Goal: Task Accomplishment & Management: Manage account settings

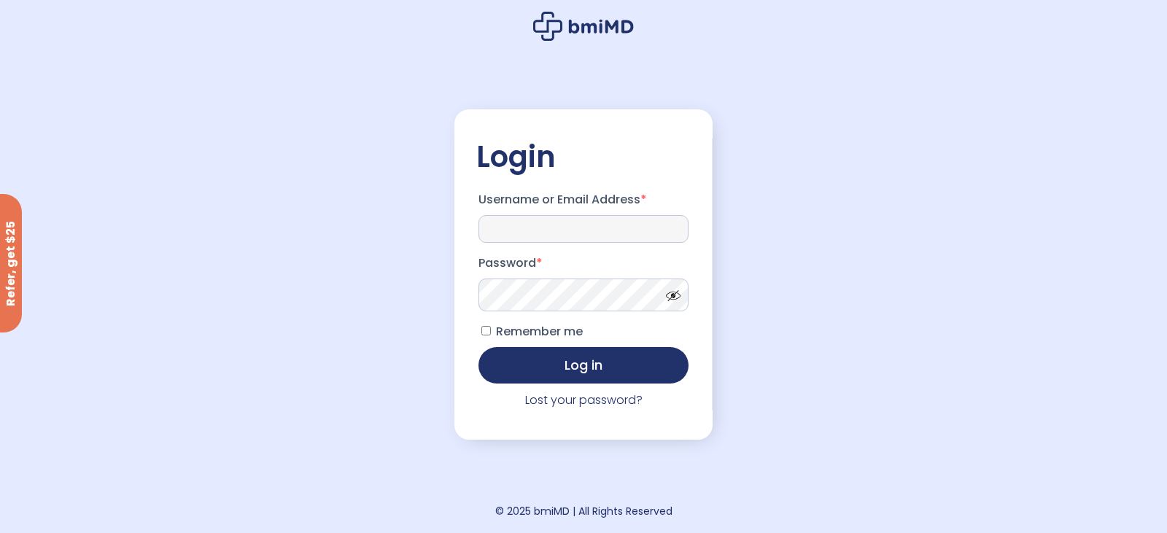
click at [612, 229] on input "Username or Email Address *" at bounding box center [583, 229] width 210 height 28
type input "**********"
click at [605, 364] on button "Log in" at bounding box center [583, 364] width 210 height 36
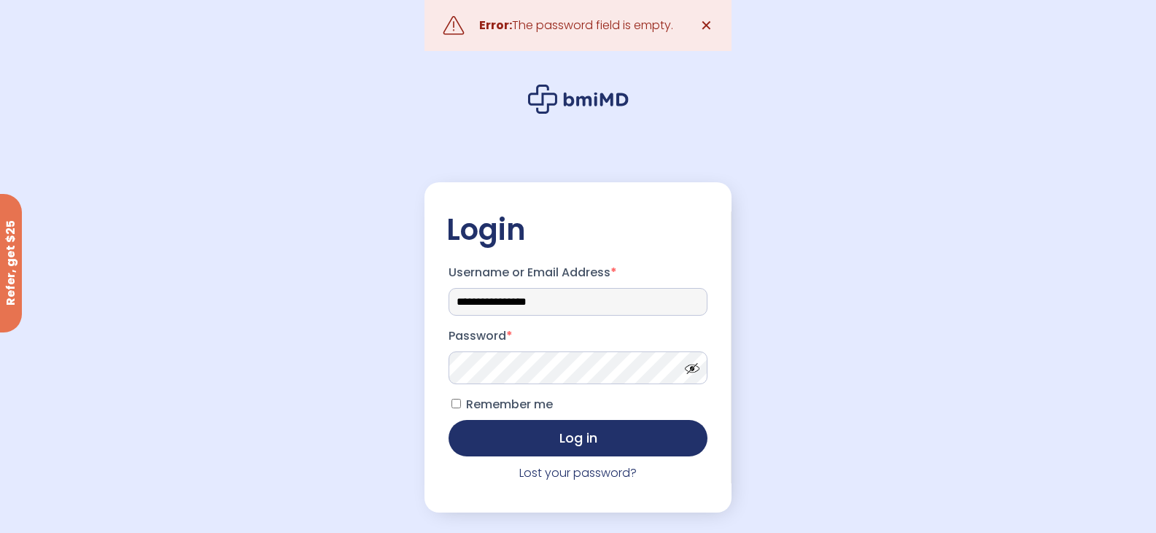
click at [605, 303] on input "**********" at bounding box center [578, 302] width 260 height 28
click at [598, 290] on input "**********" at bounding box center [578, 302] width 260 height 28
click at [600, 309] on input "**********" at bounding box center [578, 302] width 260 height 28
click at [758, 337] on div "**********" at bounding box center [578, 303] width 1156 height 606
click at [586, 340] on label "Password *" at bounding box center [578, 336] width 260 height 23
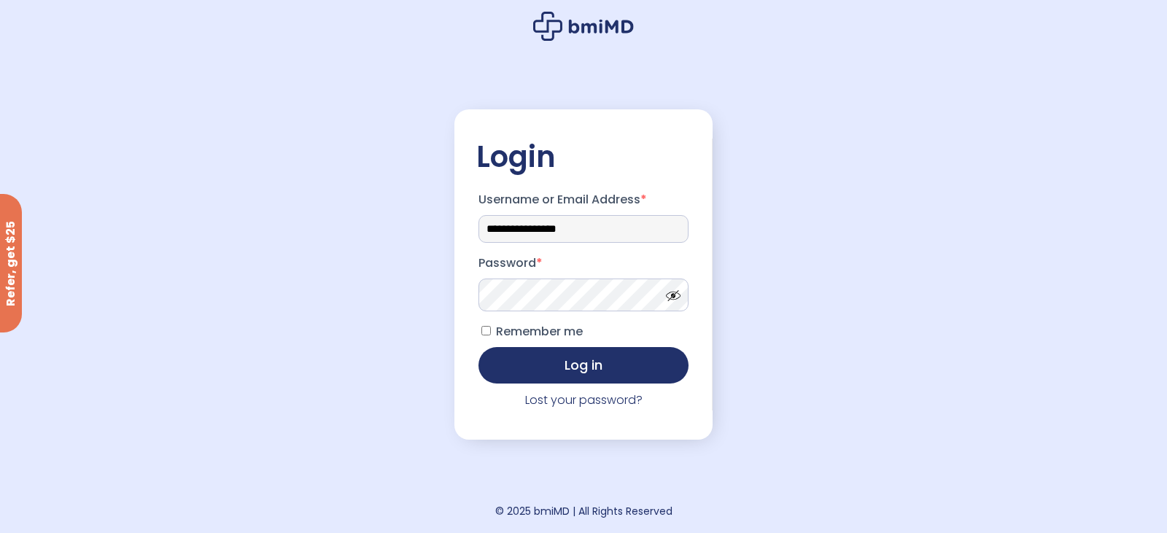
click at [629, 217] on input "**********" at bounding box center [583, 229] width 210 height 28
click at [516, 228] on input "**********" at bounding box center [583, 229] width 210 height 28
type input "**********"
click at [734, 219] on div "**********" at bounding box center [583, 266] width 1167 height 533
click at [671, 296] on span at bounding box center [670, 292] width 22 height 11
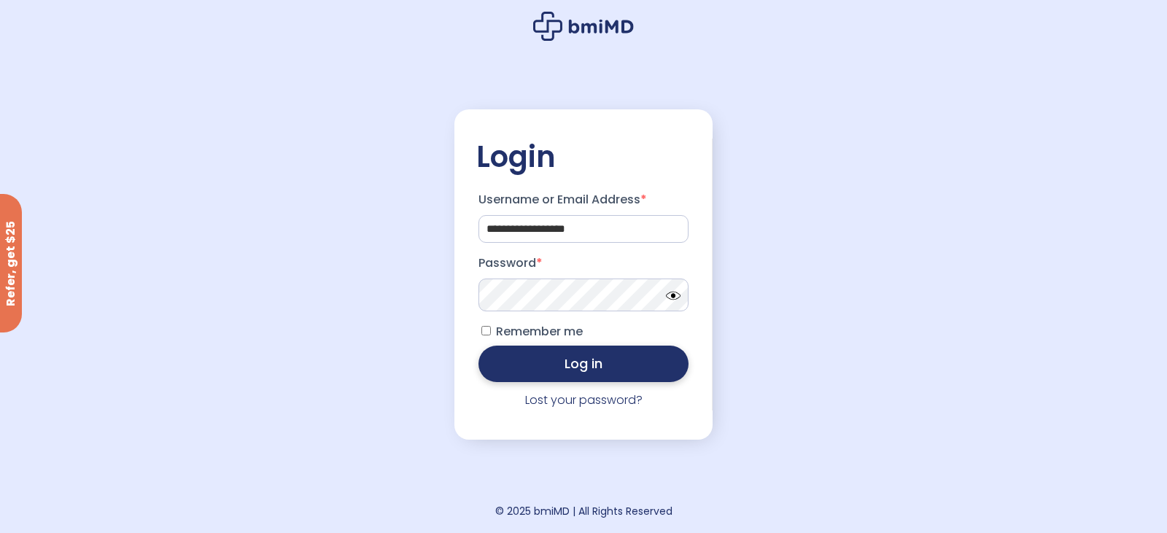
click at [621, 370] on button "Log in" at bounding box center [583, 364] width 210 height 36
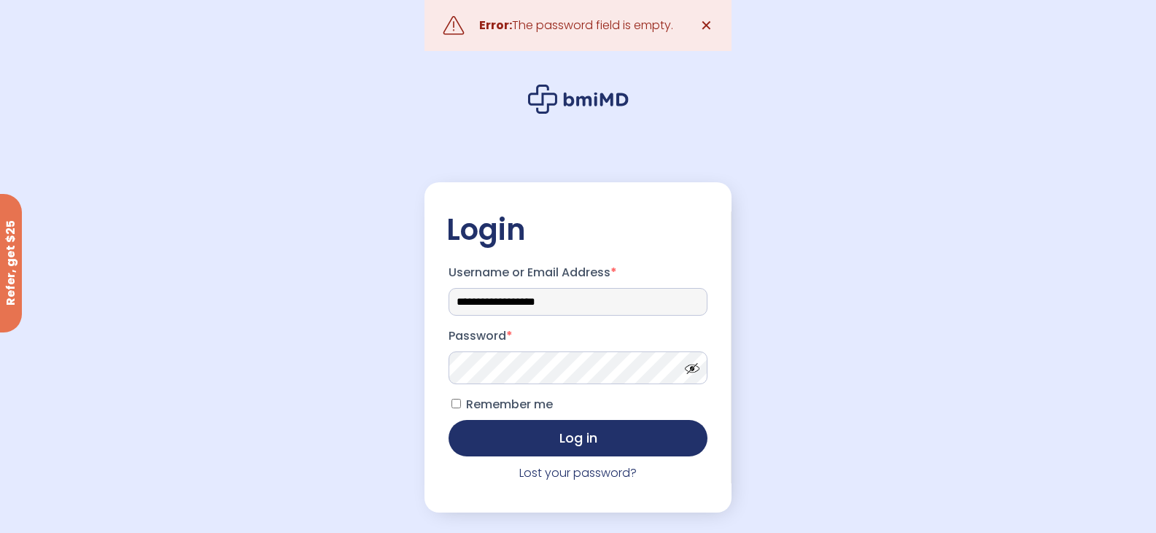
click at [502, 301] on input "**********" at bounding box center [578, 302] width 260 height 28
type input "**********"
click at [567, 478] on link "Lost your password?" at bounding box center [577, 473] width 117 height 17
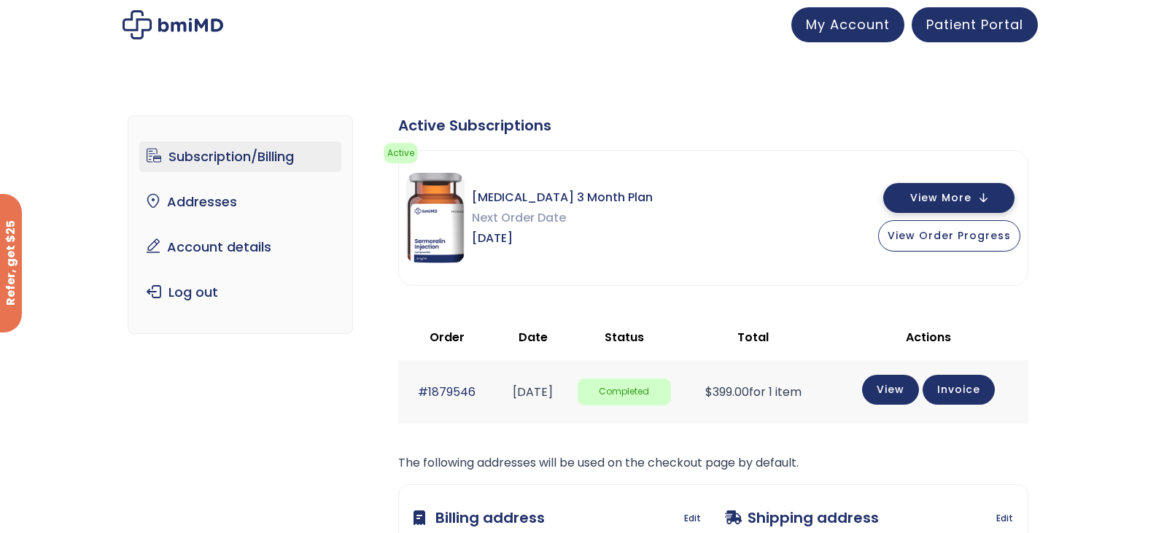
click at [952, 194] on span "View More" at bounding box center [940, 197] width 61 height 9
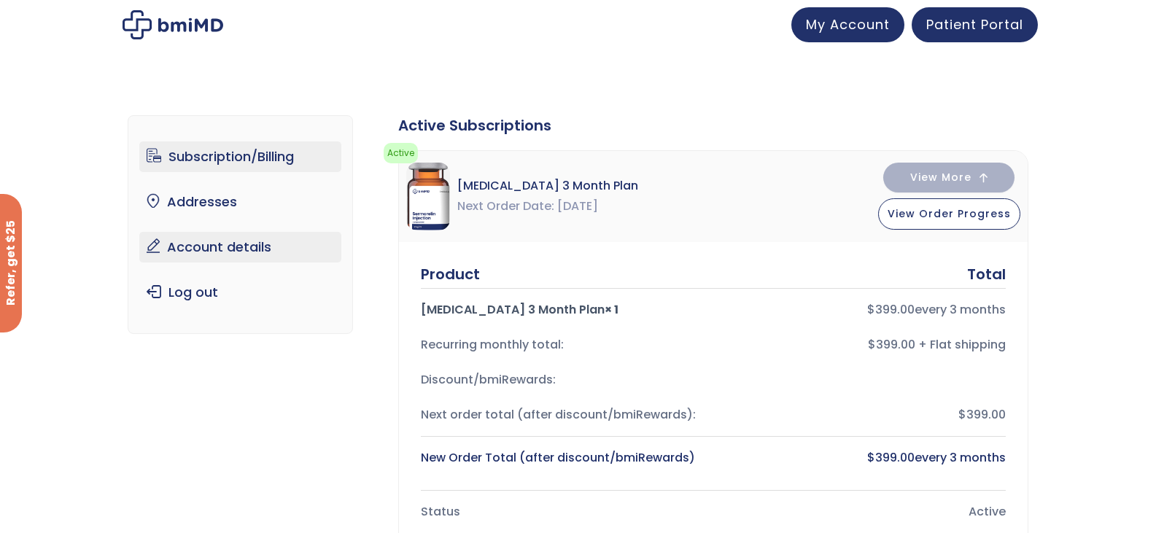
drag, startPoint x: 195, startPoint y: 244, endPoint x: 206, endPoint y: 246, distance: 11.8
click at [195, 244] on link "Account details" at bounding box center [240, 247] width 202 height 31
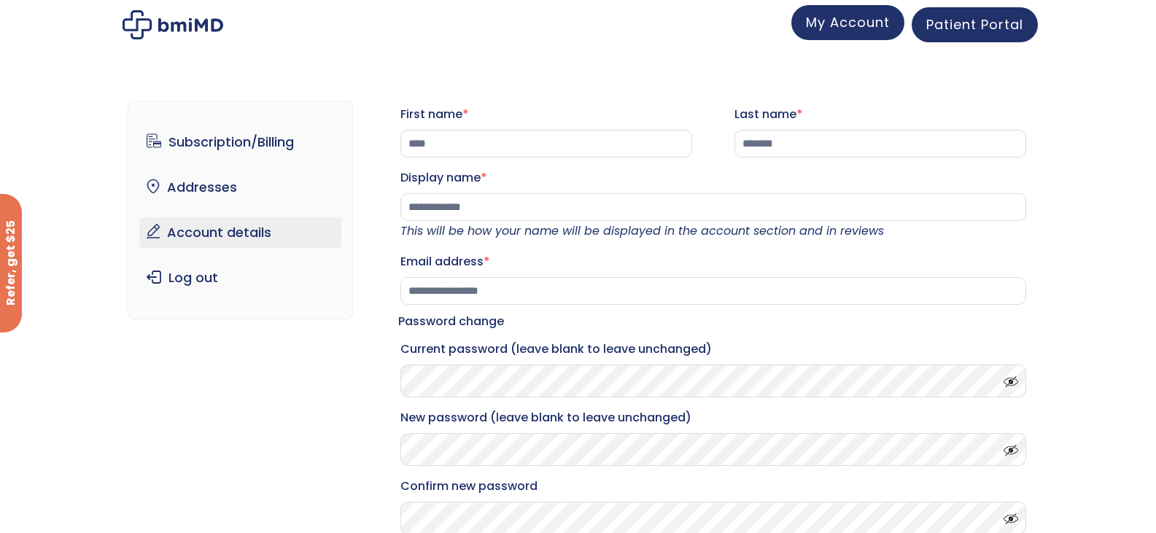
click at [841, 27] on span "My Account" at bounding box center [848, 22] width 84 height 18
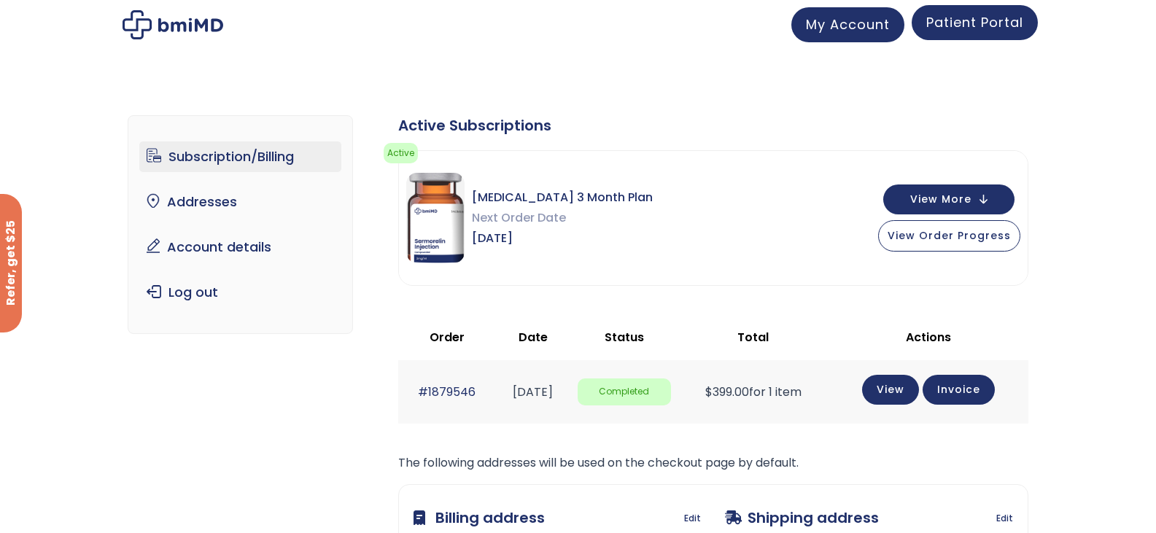
click at [993, 28] on span "Patient Portal" at bounding box center [974, 22] width 97 height 18
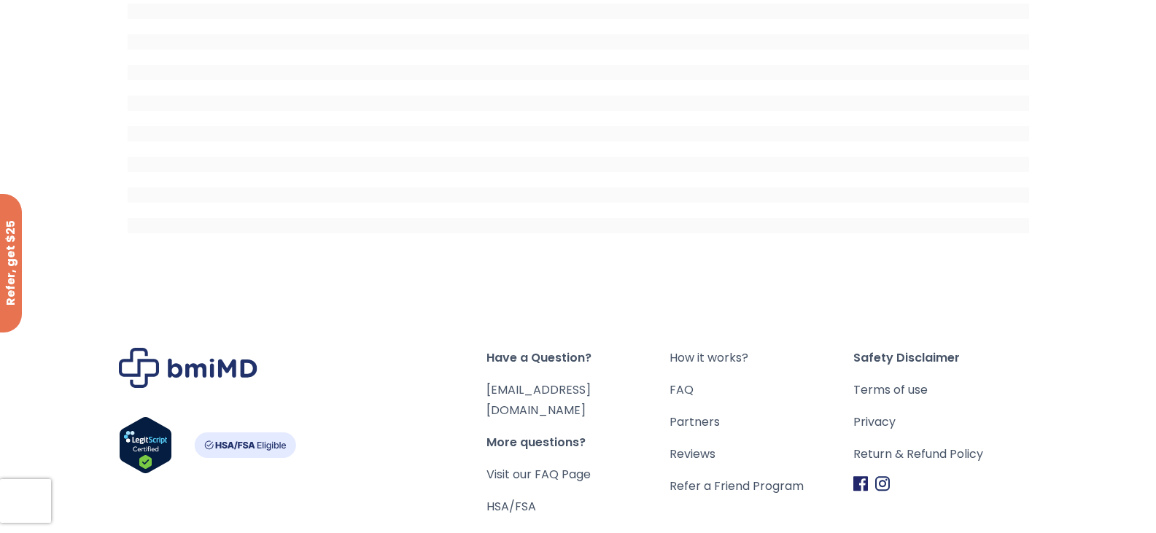
scroll to position [354, 0]
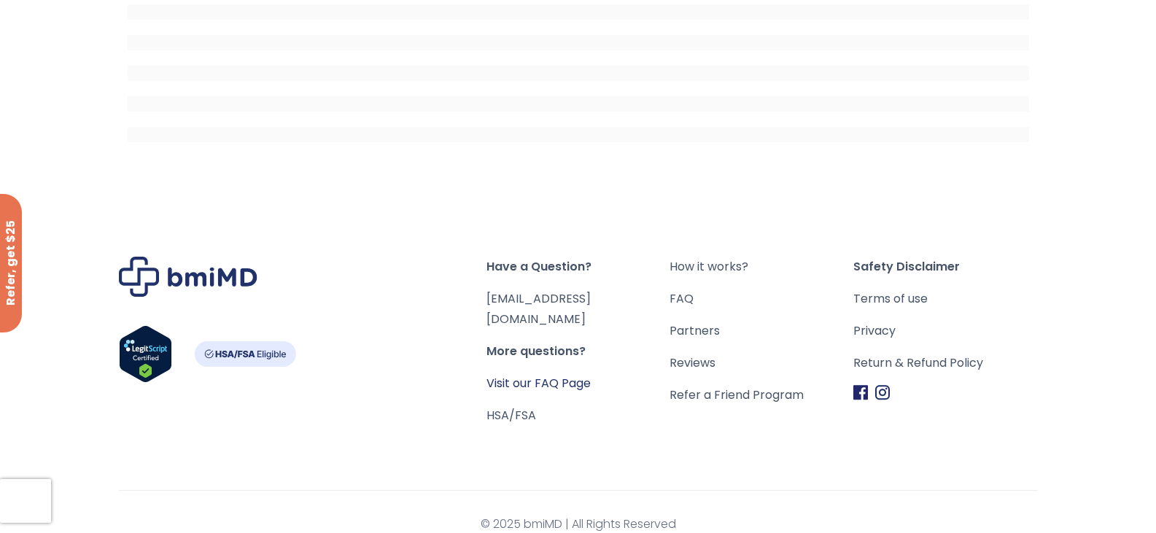
click at [547, 375] on link "Visit our FAQ Page" at bounding box center [538, 383] width 104 height 17
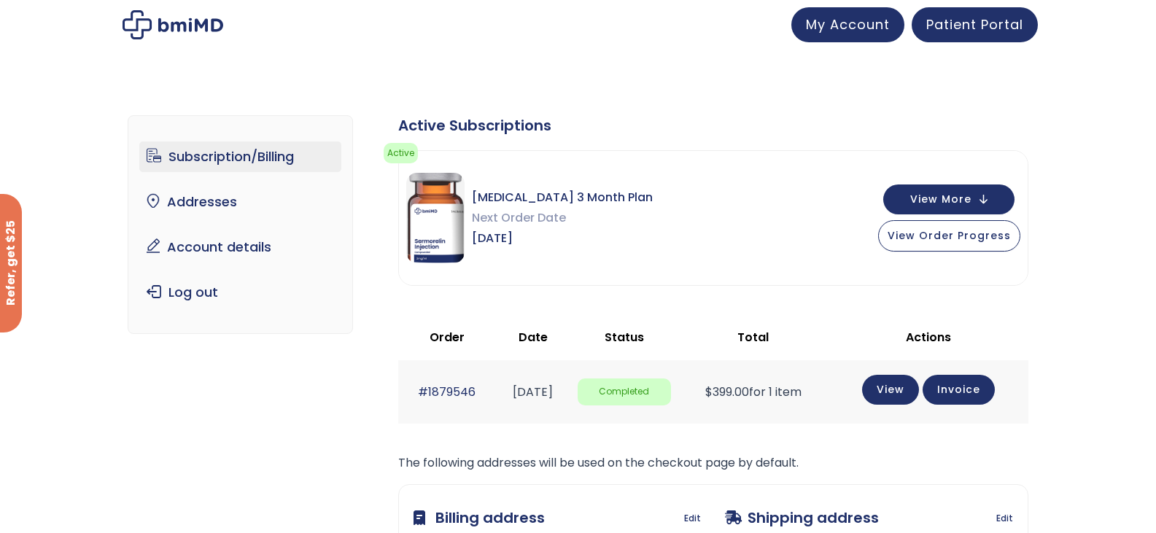
click at [271, 158] on link "Subscription/Billing" at bounding box center [240, 156] width 202 height 31
click at [971, 196] on span "View More" at bounding box center [940, 197] width 61 height 9
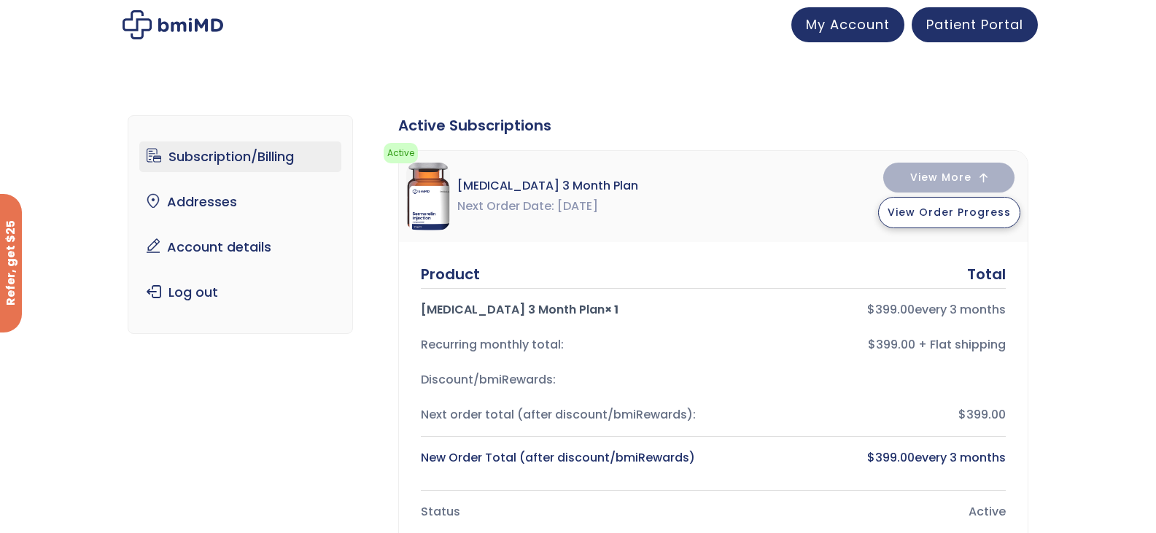
click at [949, 221] on button "View Order Progress" at bounding box center [949, 212] width 142 height 31
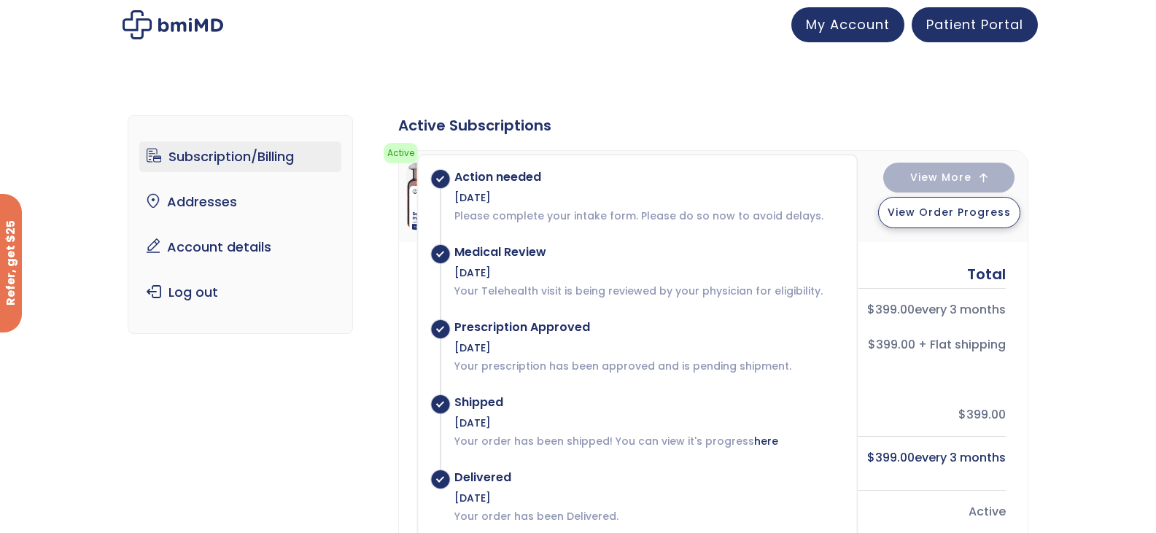
click at [972, 222] on button "View Order Progress" at bounding box center [949, 212] width 142 height 31
click at [979, 221] on button "View Order Progress" at bounding box center [949, 212] width 142 height 31
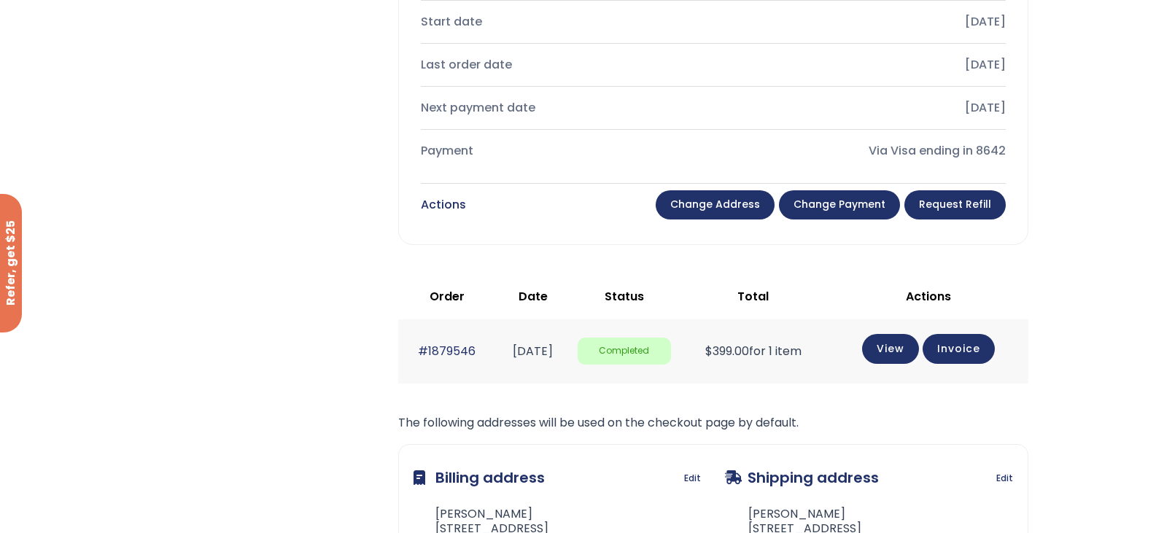
scroll to position [510, 0]
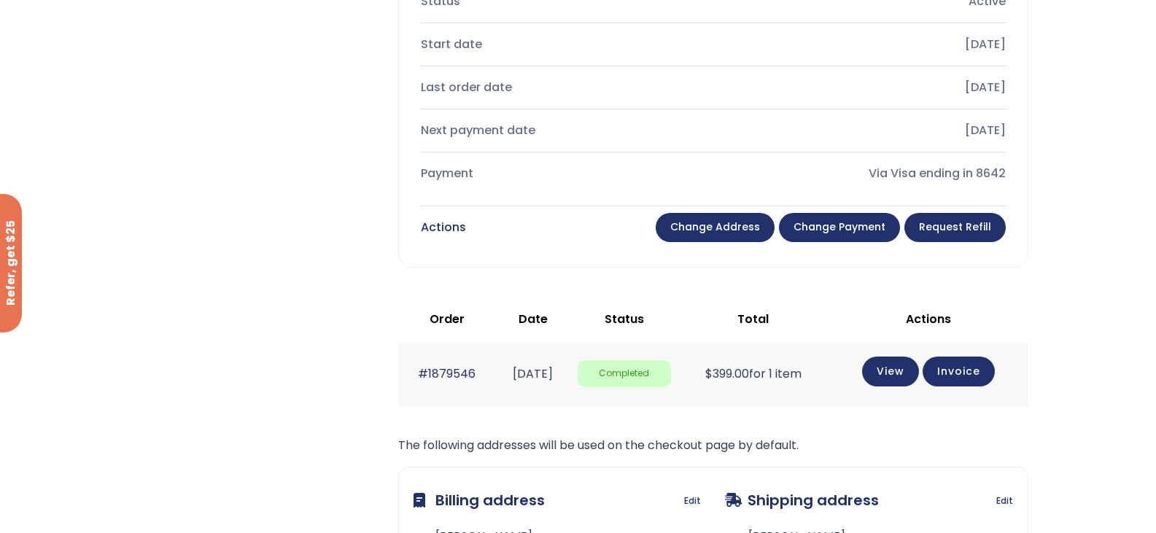
click at [840, 231] on link "Change payment" at bounding box center [839, 227] width 121 height 29
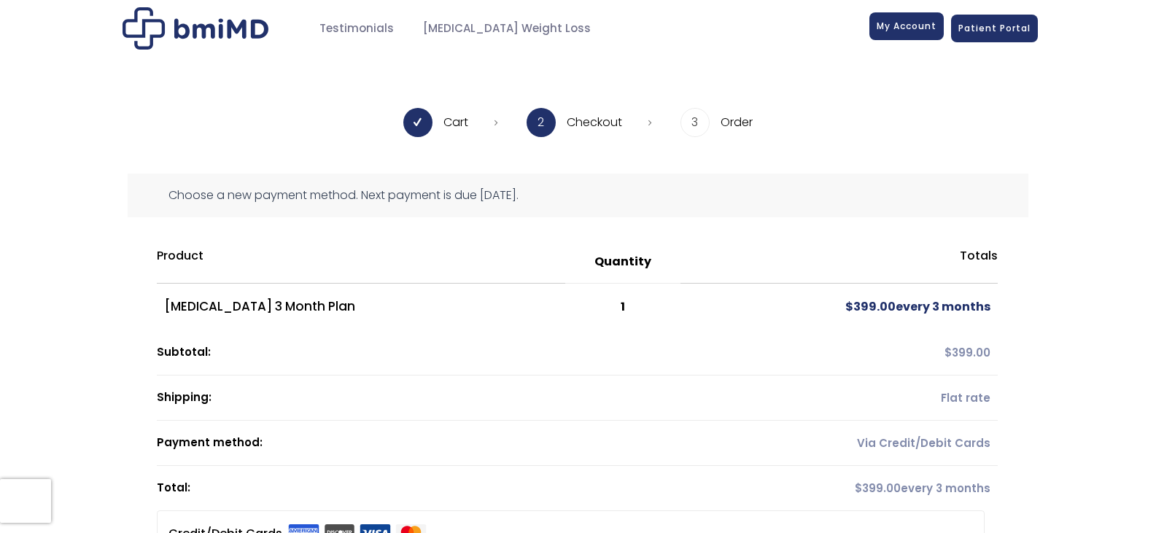
click at [895, 28] on span "My Account" at bounding box center [907, 26] width 60 height 12
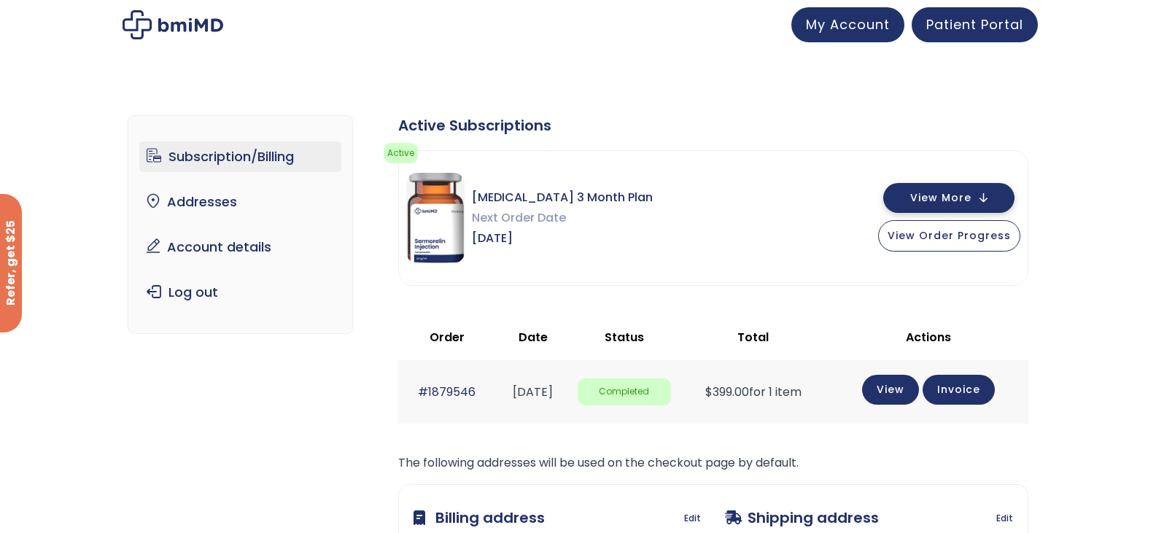
click at [994, 193] on button "View More" at bounding box center [948, 198] width 131 height 30
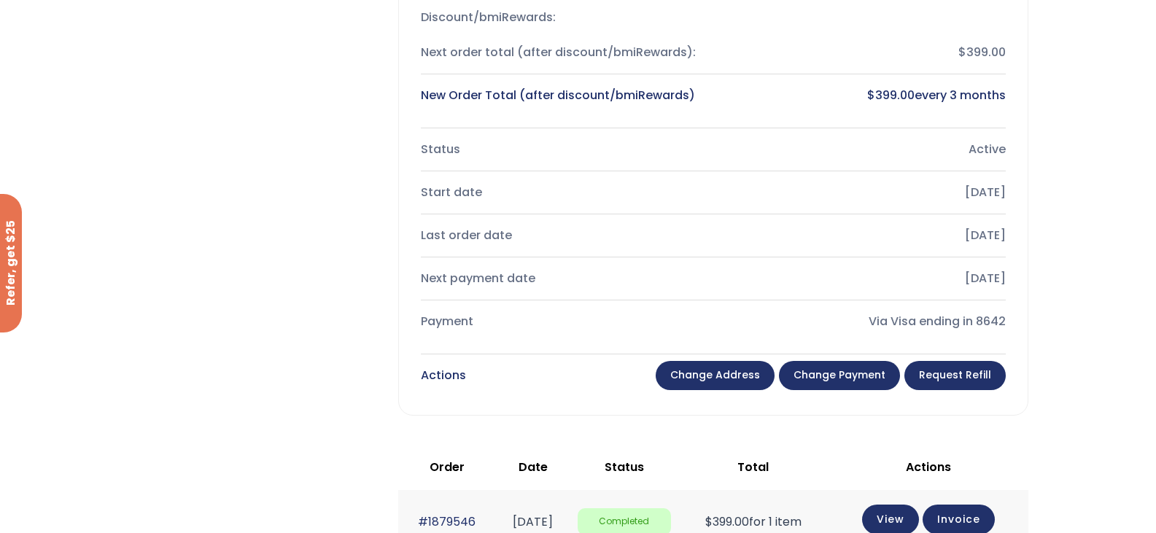
scroll to position [365, 0]
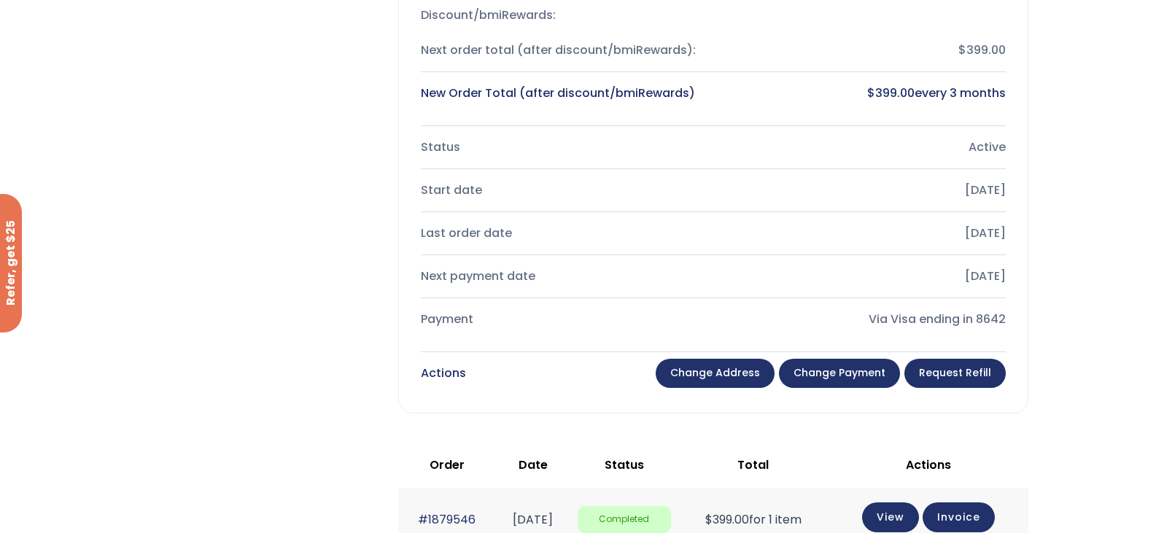
click at [981, 371] on link "Request Refill" at bounding box center [954, 373] width 101 height 29
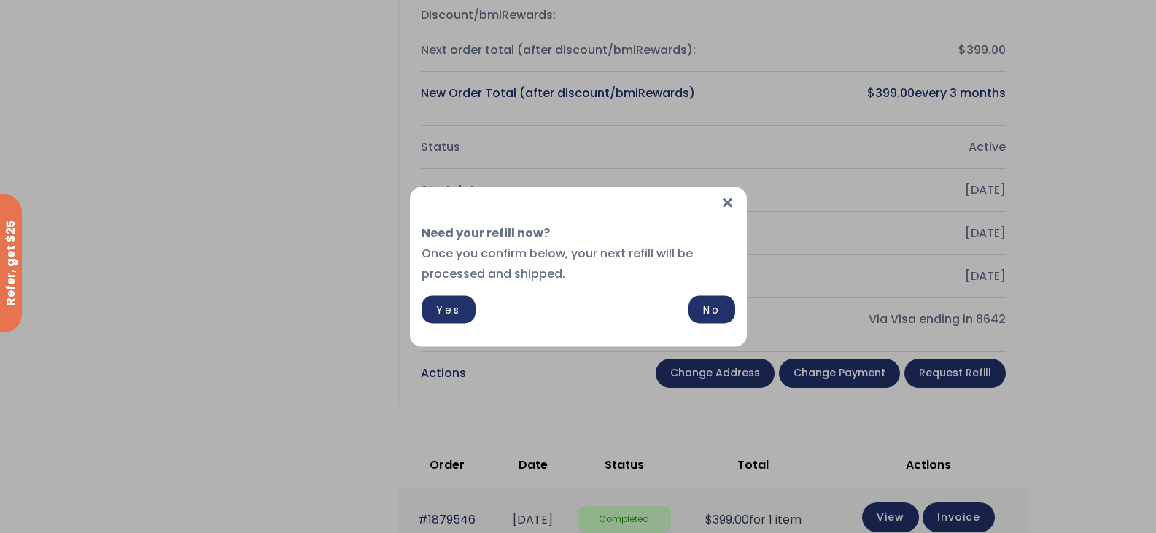
click at [722, 198] on span "×" at bounding box center [727, 202] width 15 height 31
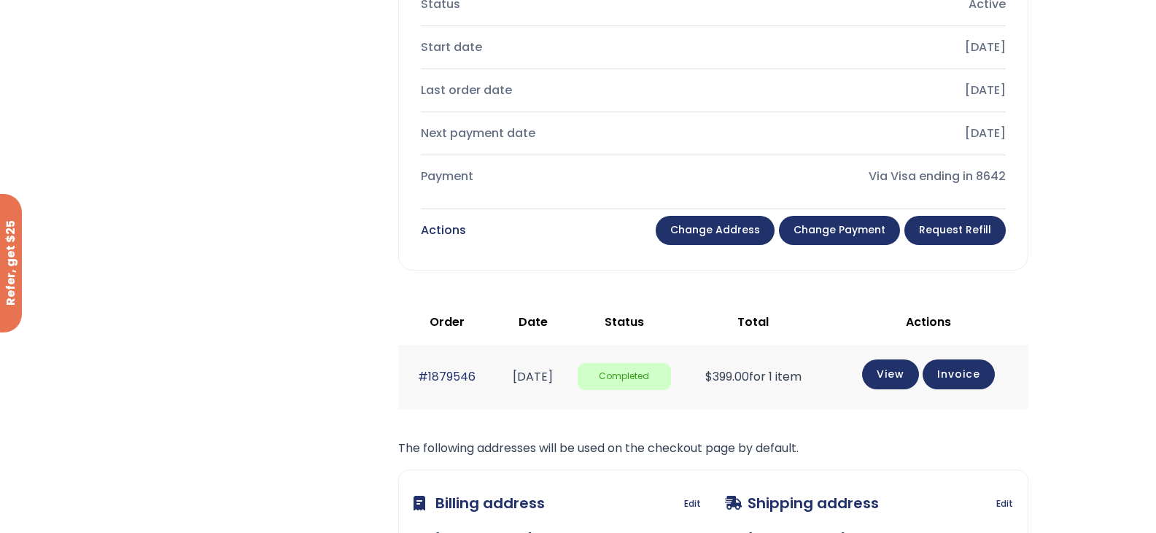
scroll to position [486, 0]
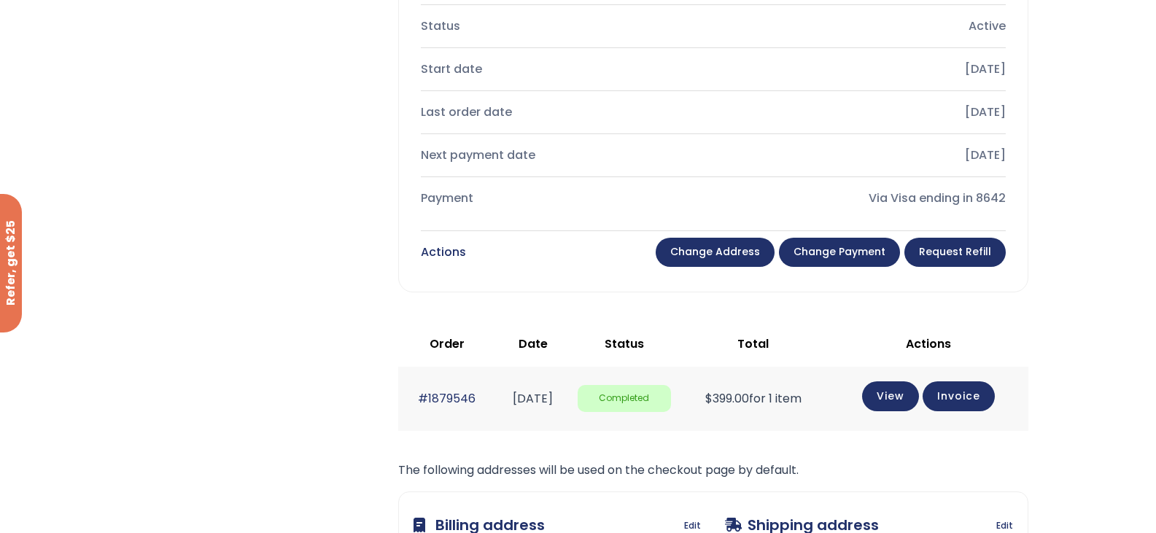
drag, startPoint x: 551, startPoint y: 245, endPoint x: 563, endPoint y: 251, distance: 13.7
click at [554, 246] on div "Actions Change address Change payment Request Refill" at bounding box center [713, 252] width 585 height 35
drag, startPoint x: 563, startPoint y: 251, endPoint x: 681, endPoint y: 269, distance: 119.5
click at [619, 263] on div "Actions Change address Change payment Request Refill" at bounding box center [713, 252] width 585 height 35
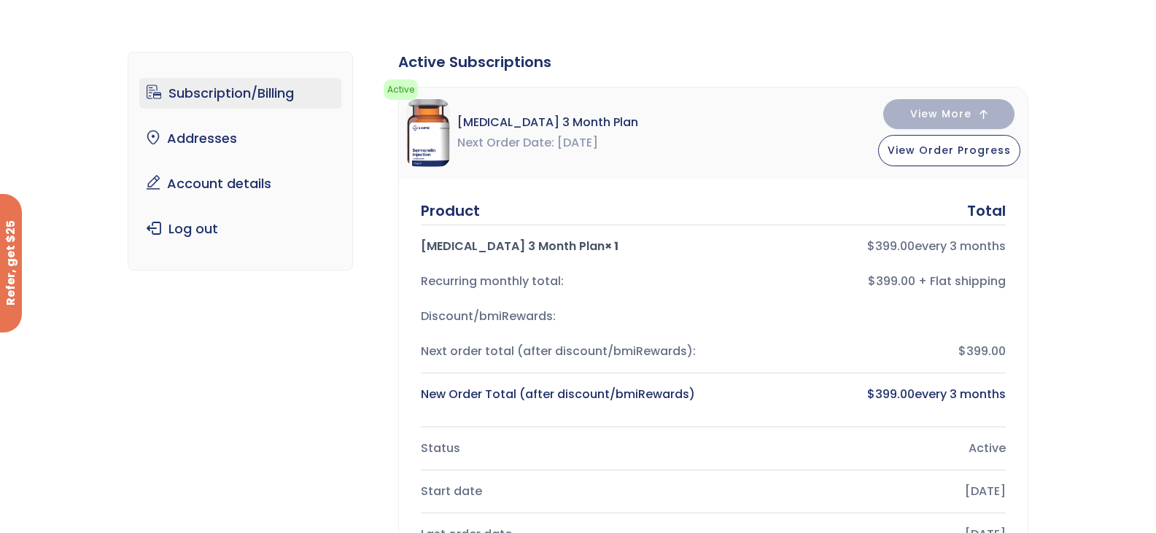
scroll to position [48, 0]
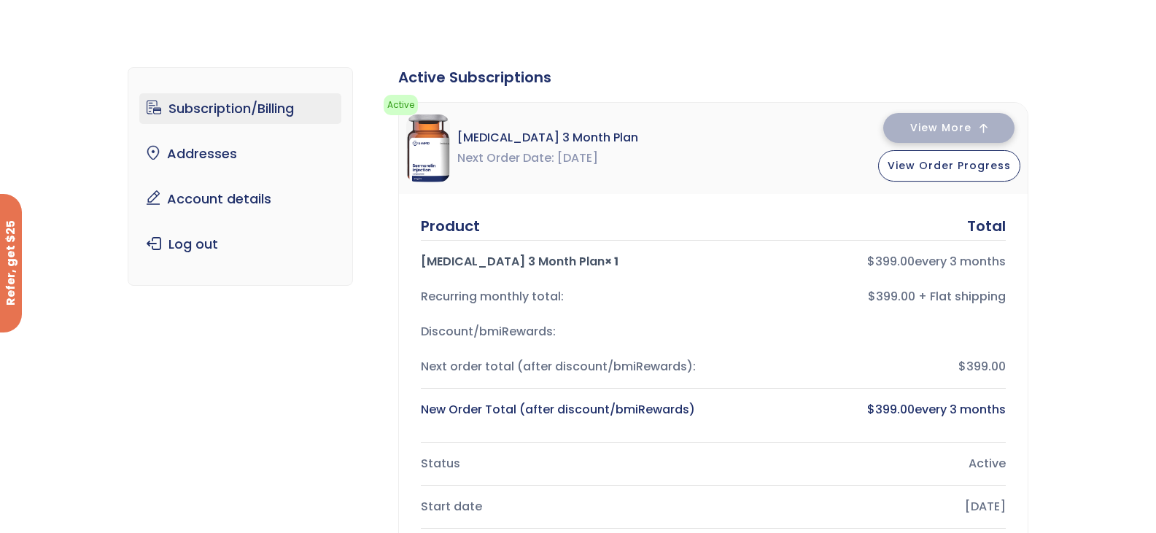
click at [988, 124] on button "View More" at bounding box center [948, 128] width 131 height 30
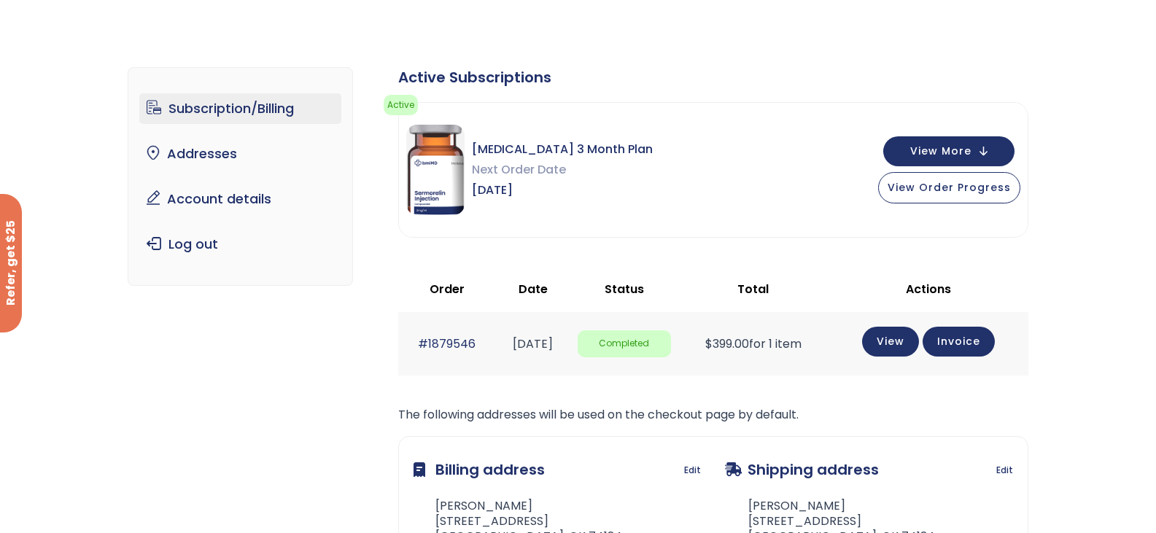
click at [985, 128] on div "Sermorelin 3 Month Plan Next Order Date Oct 04, 2025 View More View Order Progr…" at bounding box center [713, 170] width 629 height 134
click at [987, 154] on button "View More" at bounding box center [948, 150] width 131 height 30
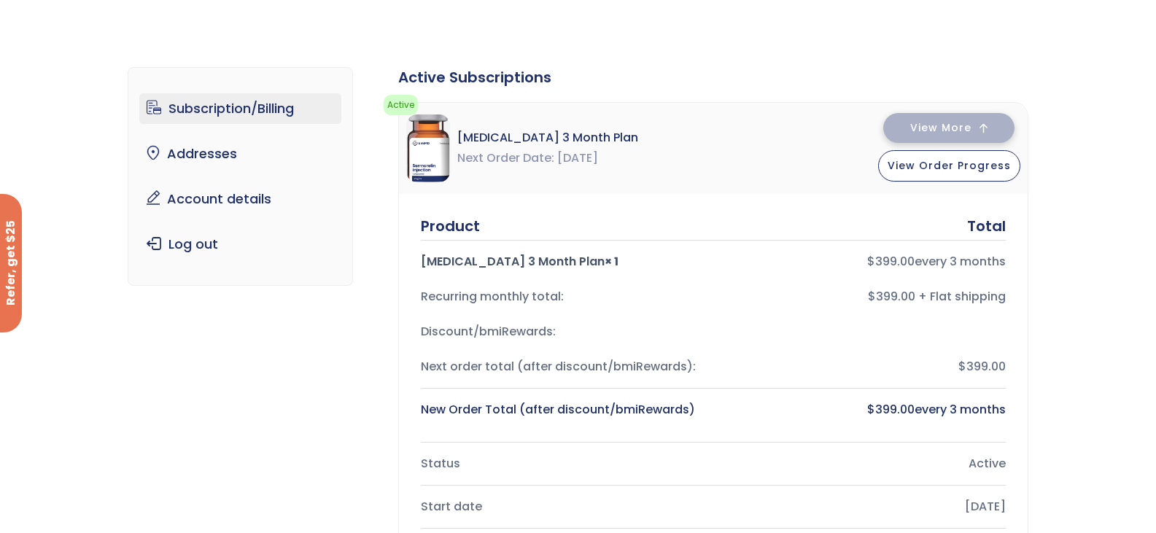
click at [984, 122] on button "View More" at bounding box center [948, 128] width 131 height 30
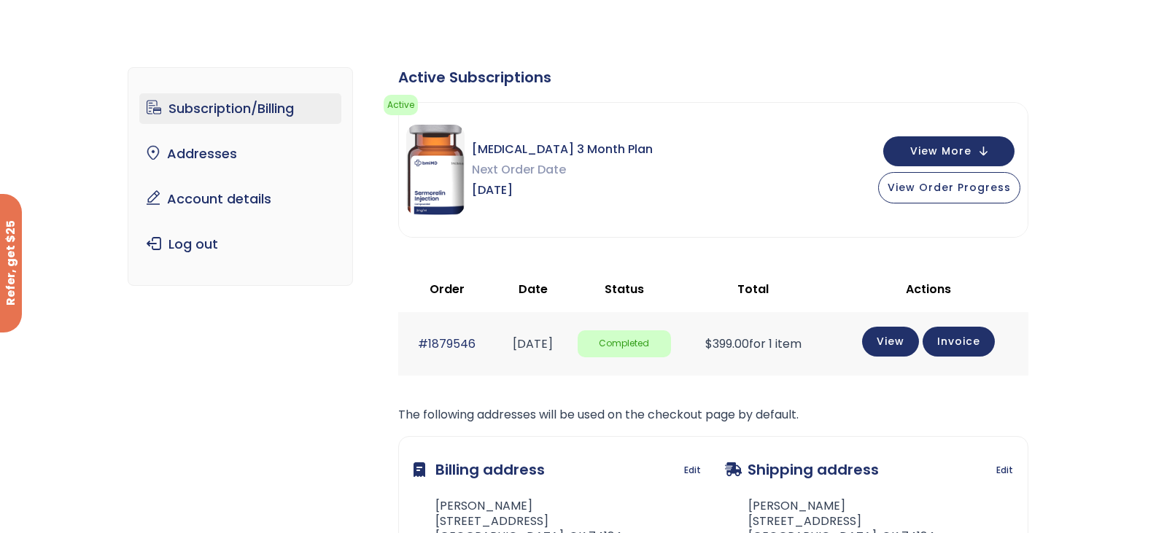
scroll to position [0, 0]
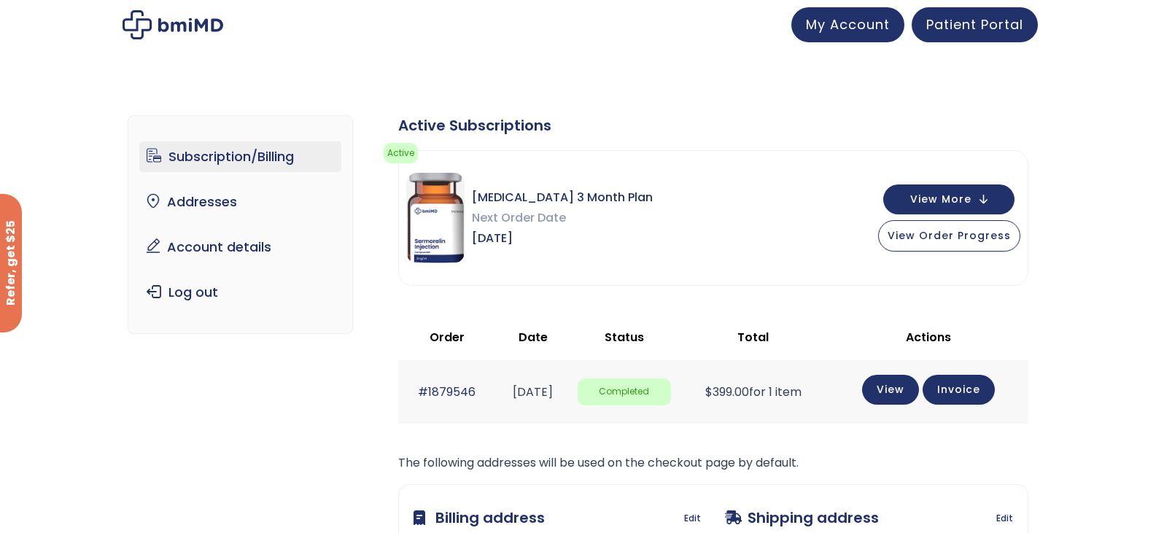
click at [224, 155] on link "Subscription/Billing" at bounding box center [240, 156] width 202 height 31
click at [590, 160] on link "here" at bounding box center [578, 160] width 24 height 15
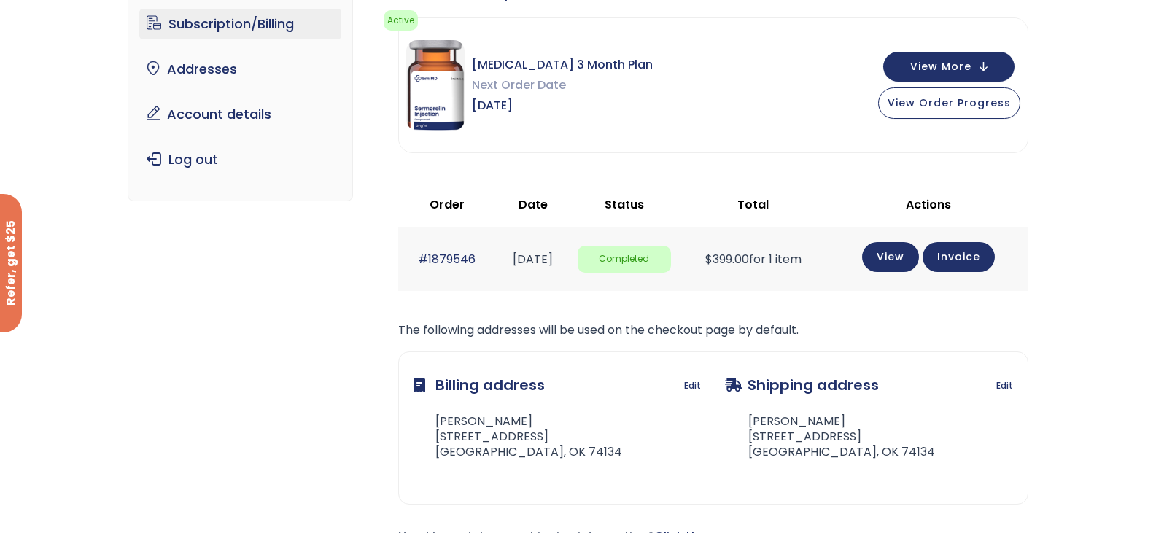
scroll to position [146, 0]
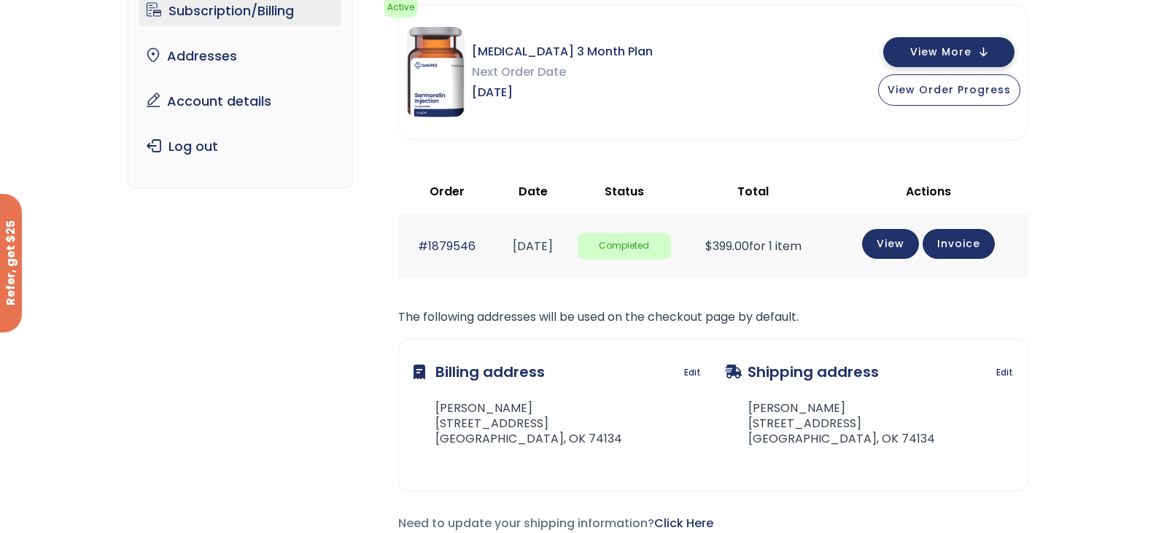
click at [921, 52] on span "View More" at bounding box center [940, 51] width 61 height 9
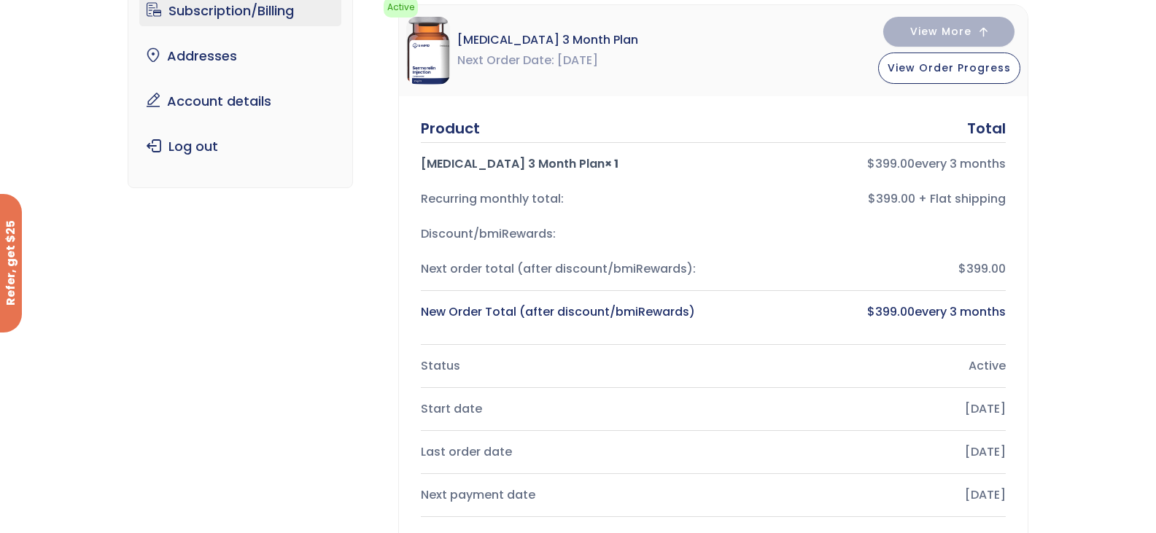
drag, startPoint x: 543, startPoint y: 162, endPoint x: 731, endPoint y: 151, distance: 187.7
click at [566, 161] on div "Sermorelin 3 Month Plan × 1" at bounding box center [561, 164] width 281 height 20
click at [939, 163] on div "$ 399.00 every 3 months" at bounding box center [865, 164] width 281 height 20
drag, startPoint x: 861, startPoint y: 187, endPoint x: 876, endPoint y: 190, distance: 15.5
click at [876, 190] on div "Recurring monthly total: $399.00 + Flat shipping" at bounding box center [713, 199] width 585 height 35
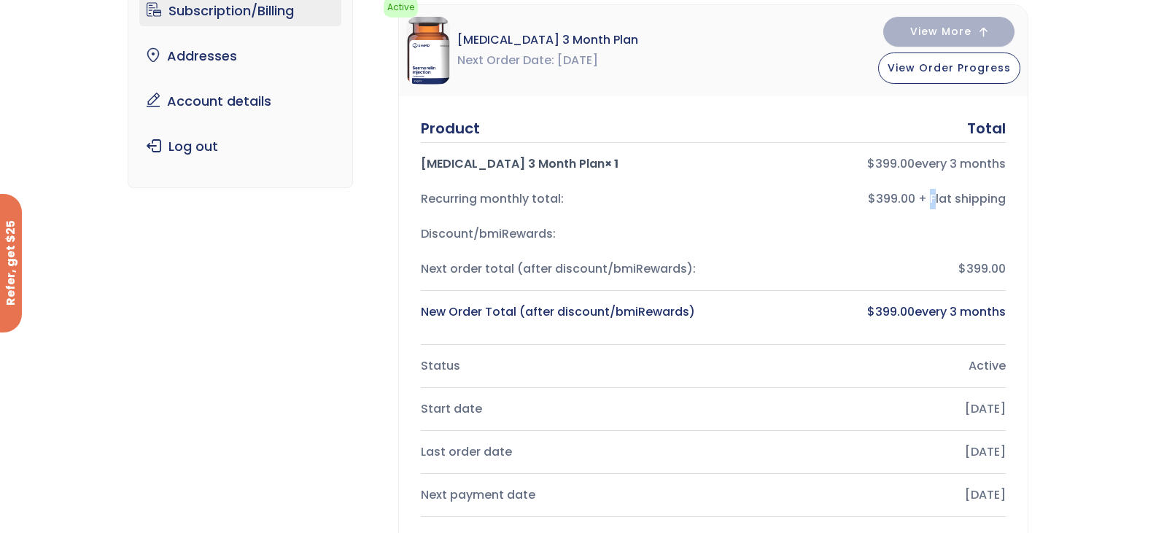
drag, startPoint x: 936, startPoint y: 205, endPoint x: 769, endPoint y: 234, distance: 168.8
click at [874, 221] on div "Product Total Sermorelin 3 Month Plan × 1 $ 399.00 every 3 months Recurring mon…" at bounding box center [713, 223] width 585 height 211
click at [572, 318] on div "New Order Total (after discount/bmiRewards)" at bounding box center [561, 312] width 281 height 20
drag, startPoint x: 573, startPoint y: 314, endPoint x: 613, endPoint y: 316, distance: 39.4
click at [586, 316] on div "New Order Total (after discount/bmiRewards)" at bounding box center [561, 312] width 281 height 20
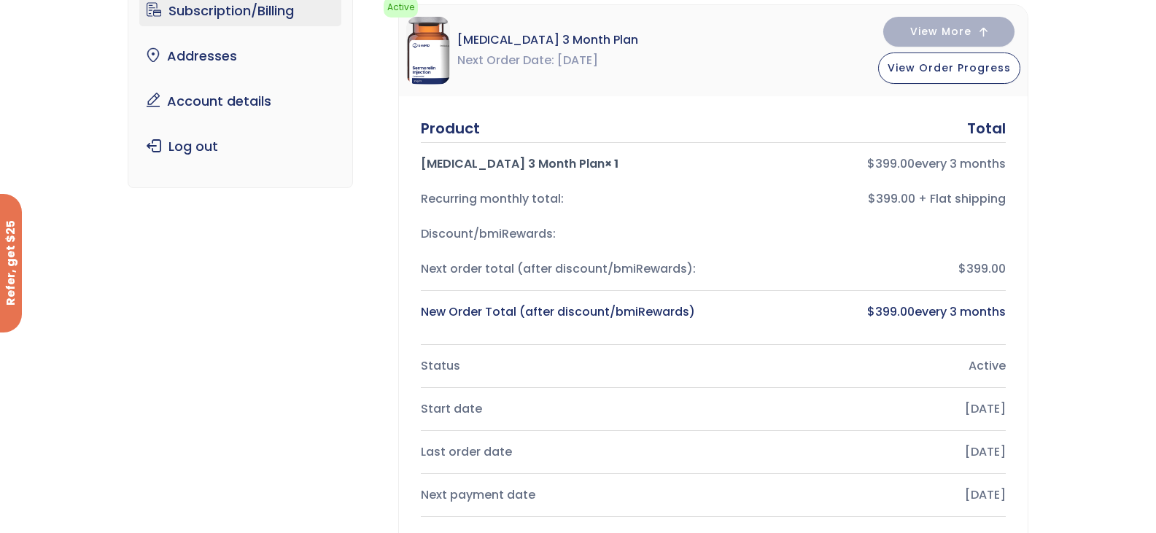
click at [893, 314] on bdi "$ 399.00" at bounding box center [890, 311] width 47 height 17
click at [902, 314] on bdi "$ 399.00" at bounding box center [890, 311] width 47 height 17
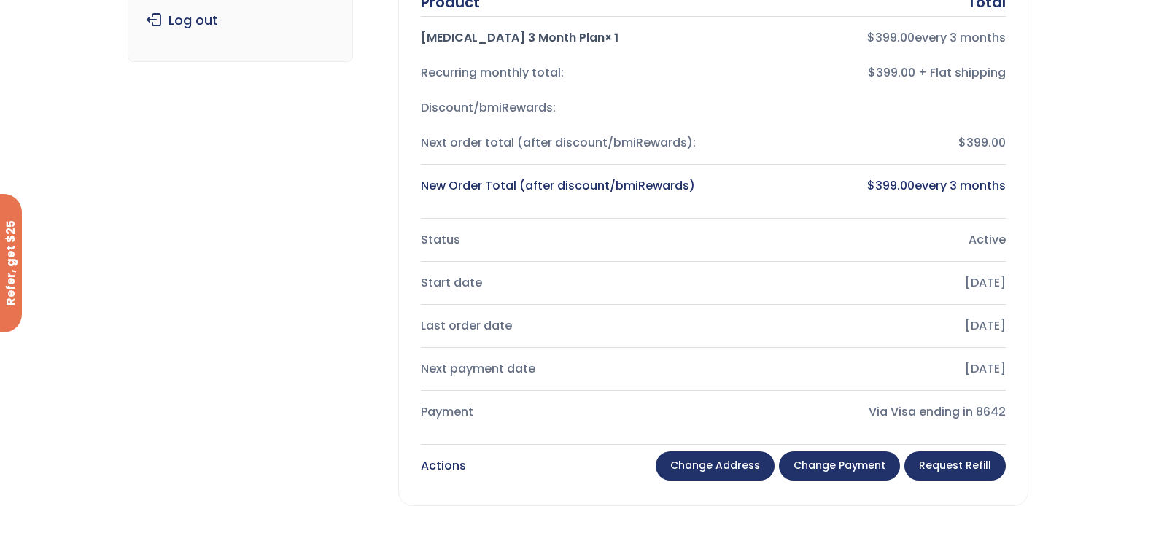
scroll to position [292, 0]
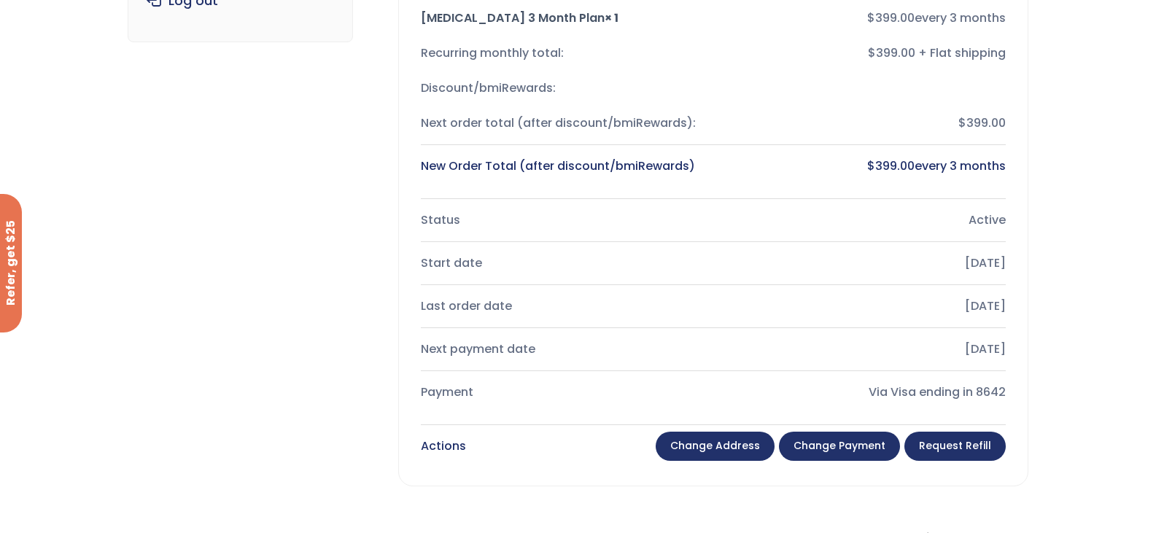
click at [616, 212] on div "Status" at bounding box center [561, 220] width 281 height 20
click at [982, 221] on div "Active" at bounding box center [865, 220] width 281 height 20
click at [990, 221] on div "Active" at bounding box center [865, 220] width 281 height 20
drag, startPoint x: 960, startPoint y: 260, endPoint x: 955, endPoint y: 295, distance: 35.4
click at [960, 261] on div "[DATE]" at bounding box center [865, 263] width 281 height 20
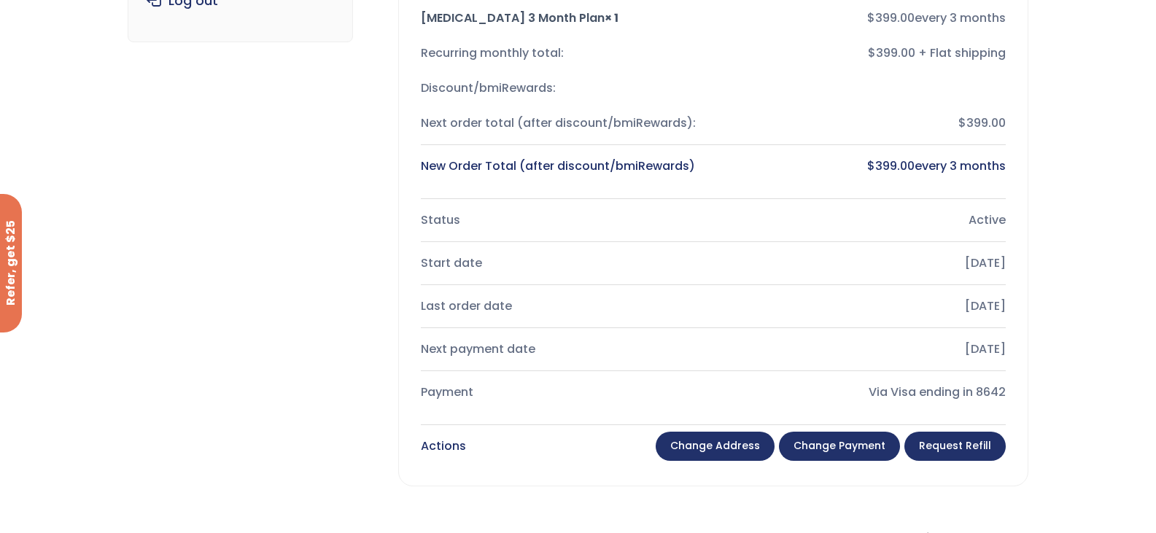
click at [977, 309] on div "[DATE]" at bounding box center [865, 306] width 281 height 20
click at [978, 314] on div "[DATE]" at bounding box center [865, 306] width 281 height 20
click at [946, 354] on div "[DATE]" at bounding box center [865, 349] width 281 height 20
click at [995, 352] on div "[DATE]" at bounding box center [865, 349] width 281 height 20
drag, startPoint x: 941, startPoint y: 392, endPoint x: 925, endPoint y: 401, distance: 18.3
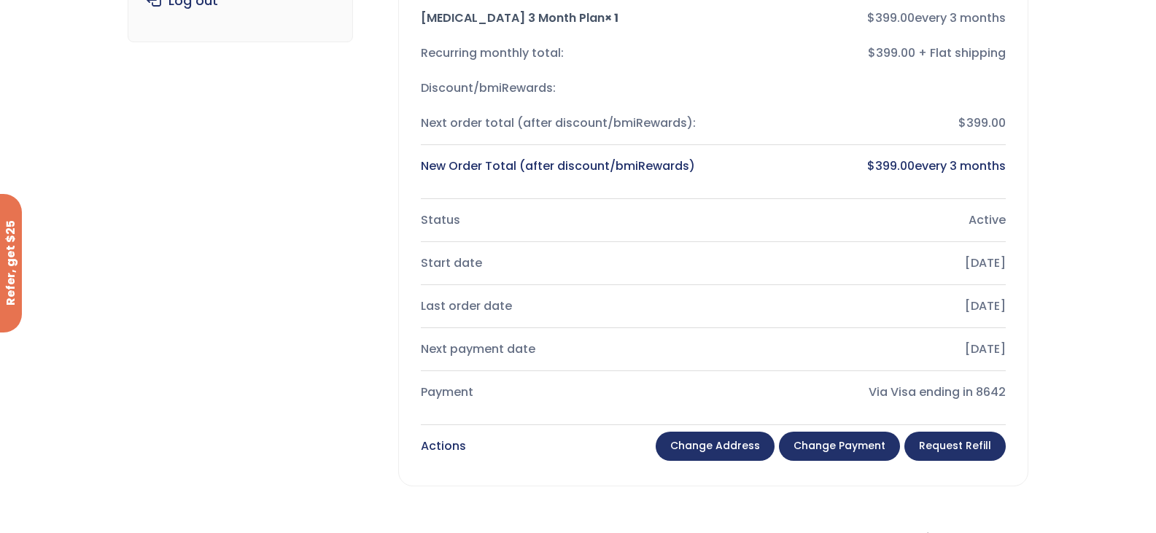
click at [942, 392] on div "Via Visa ending in 8642" at bounding box center [865, 392] width 281 height 20
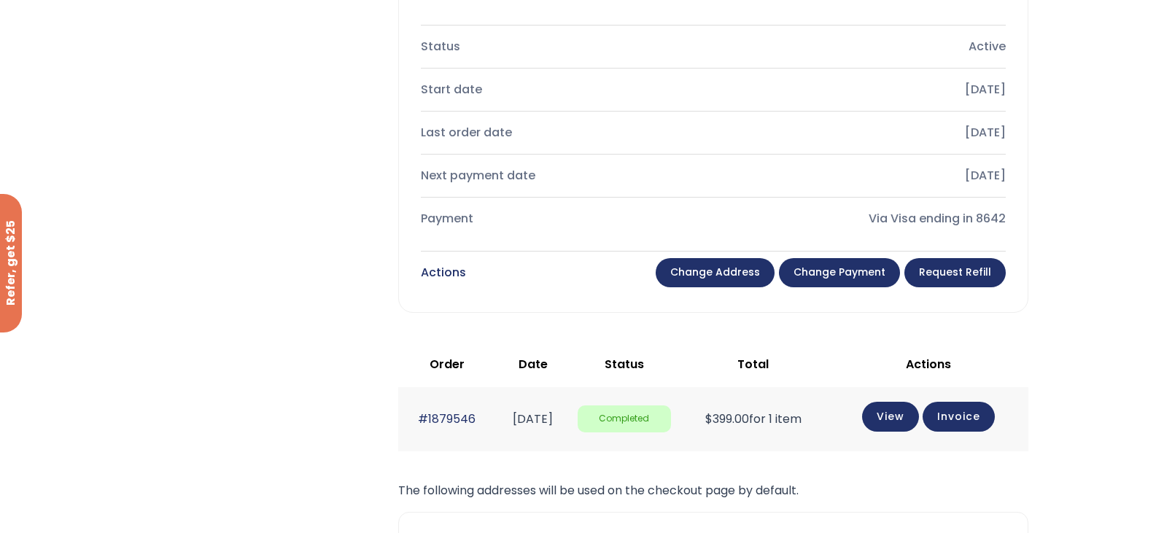
scroll to position [510, 0]
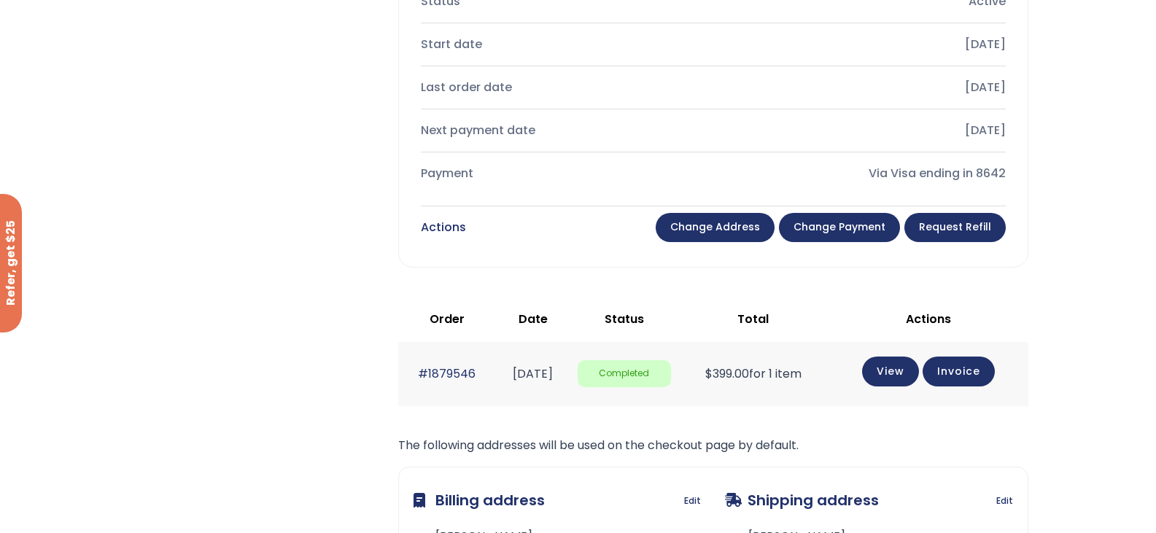
click at [534, 227] on div "Actions Change address Change payment Request Refill" at bounding box center [713, 227] width 585 height 35
drag, startPoint x: 487, startPoint y: 228, endPoint x: 527, endPoint y: 232, distance: 40.3
click at [506, 232] on div "Actions Change address Change payment Request Refill" at bounding box center [713, 227] width 585 height 35
drag, startPoint x: 551, startPoint y: 232, endPoint x: 568, endPoint y: 231, distance: 17.5
click at [566, 232] on div "Actions Change address Change payment Request Refill" at bounding box center [713, 227] width 585 height 35
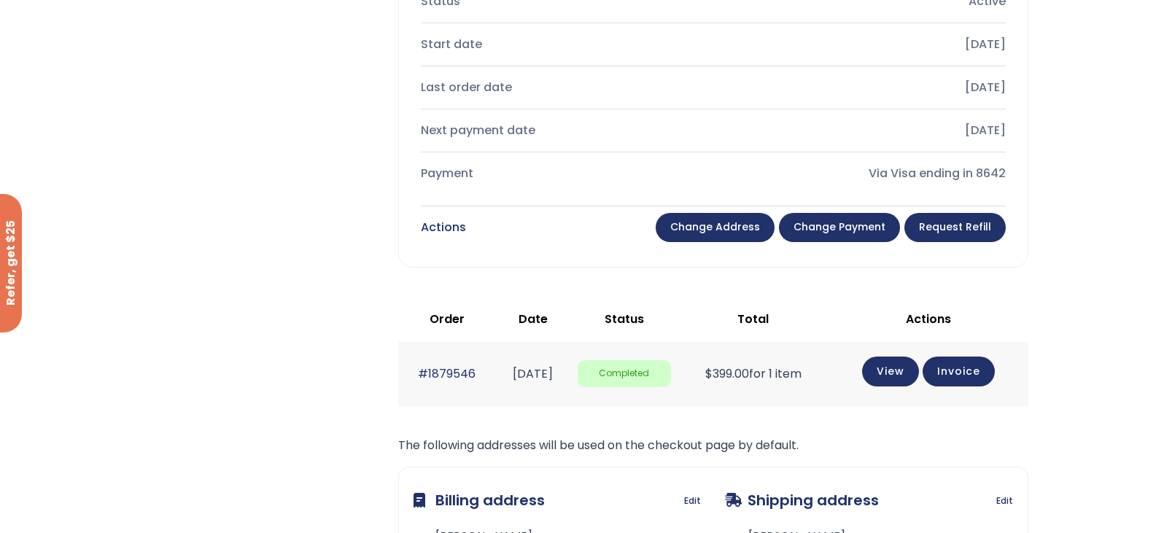
click at [613, 233] on div "Actions Change address Change payment Request Refill" at bounding box center [713, 227] width 585 height 35
drag, startPoint x: 582, startPoint y: 233, endPoint x: 597, endPoint y: 238, distance: 16.1
click at [582, 234] on div "Actions Change address Change payment Request Refill" at bounding box center [713, 227] width 585 height 35
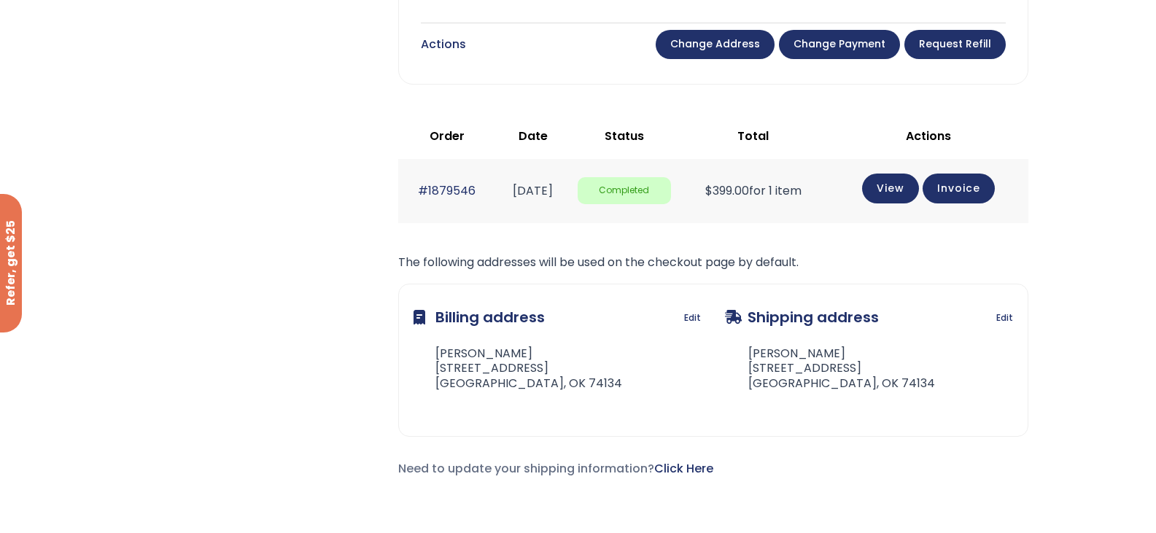
scroll to position [656, 0]
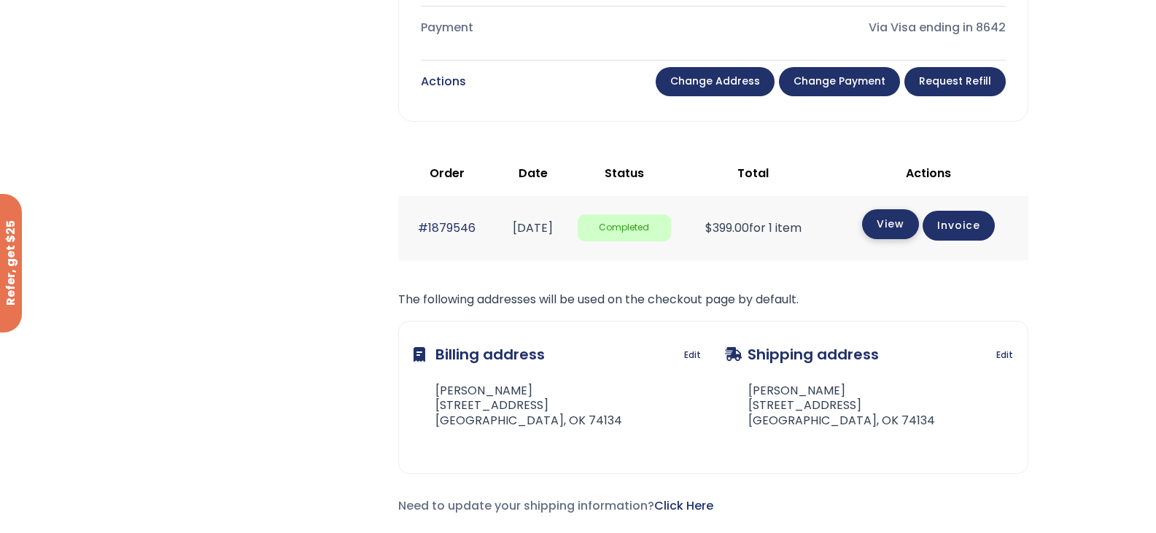
click at [911, 225] on link "View" at bounding box center [890, 224] width 57 height 30
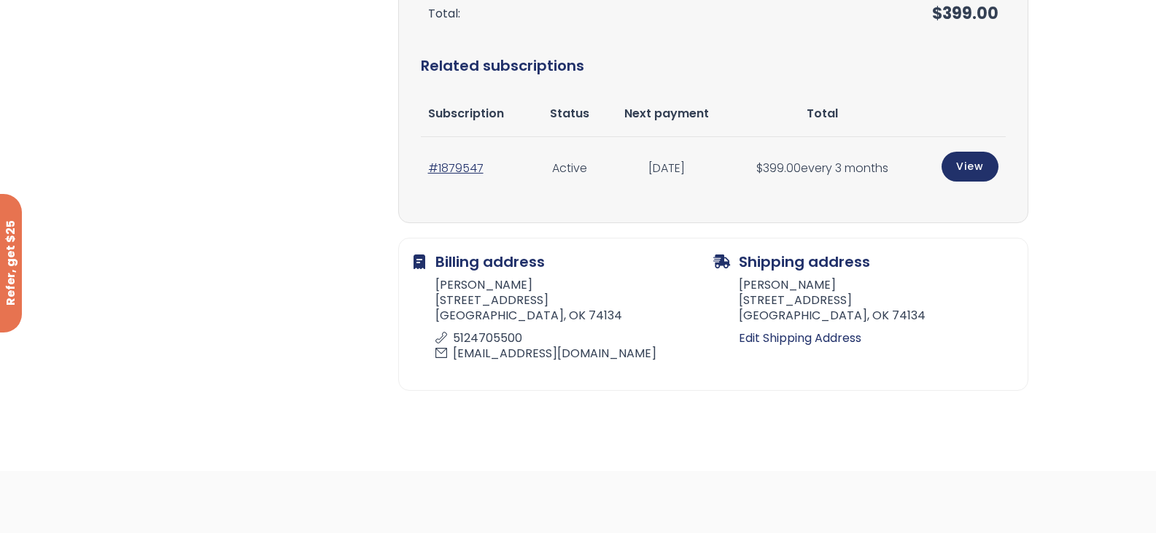
scroll to position [656, 0]
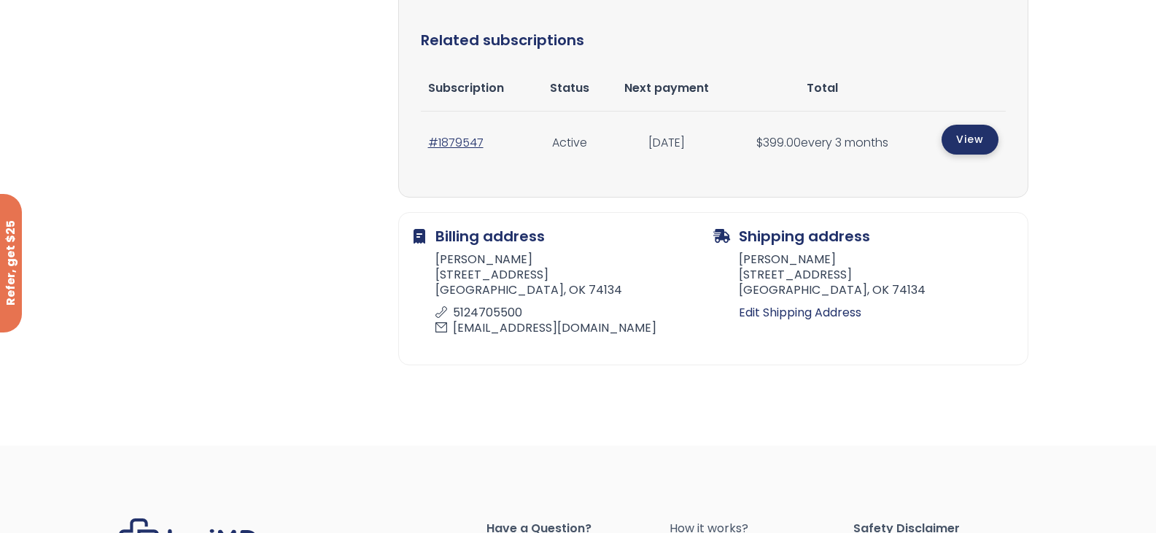
click at [974, 139] on link "View" at bounding box center [969, 140] width 57 height 30
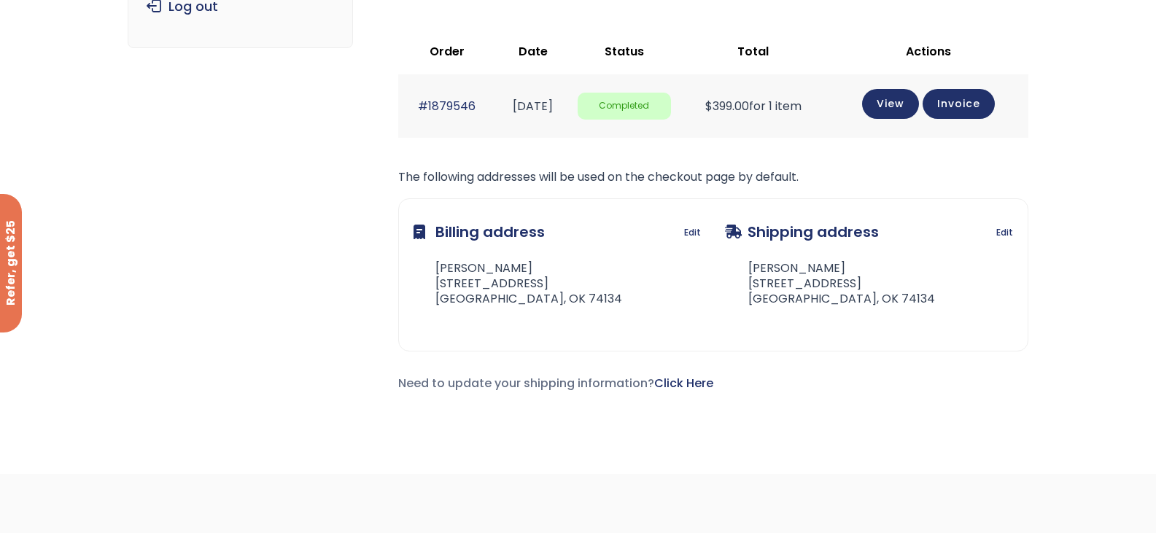
scroll to position [292, 0]
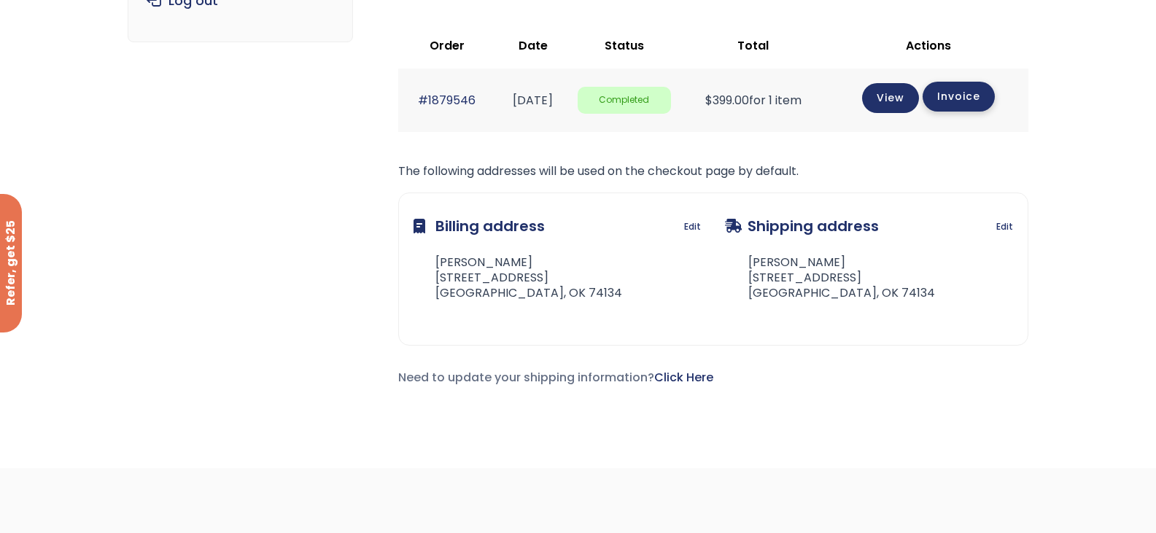
click at [949, 96] on link "Invoice" at bounding box center [959, 97] width 72 height 30
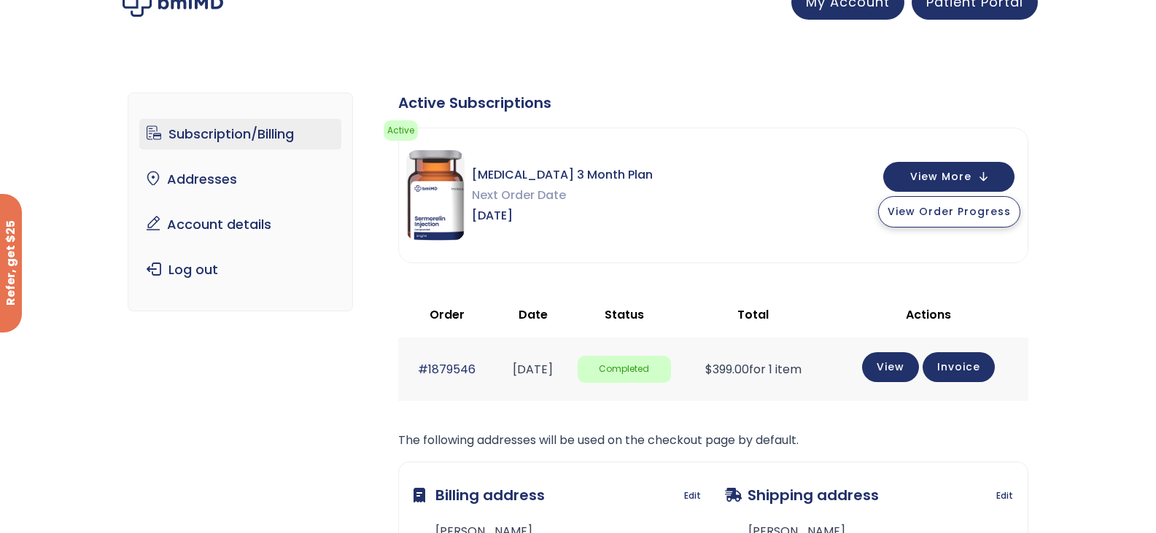
scroll to position [0, 0]
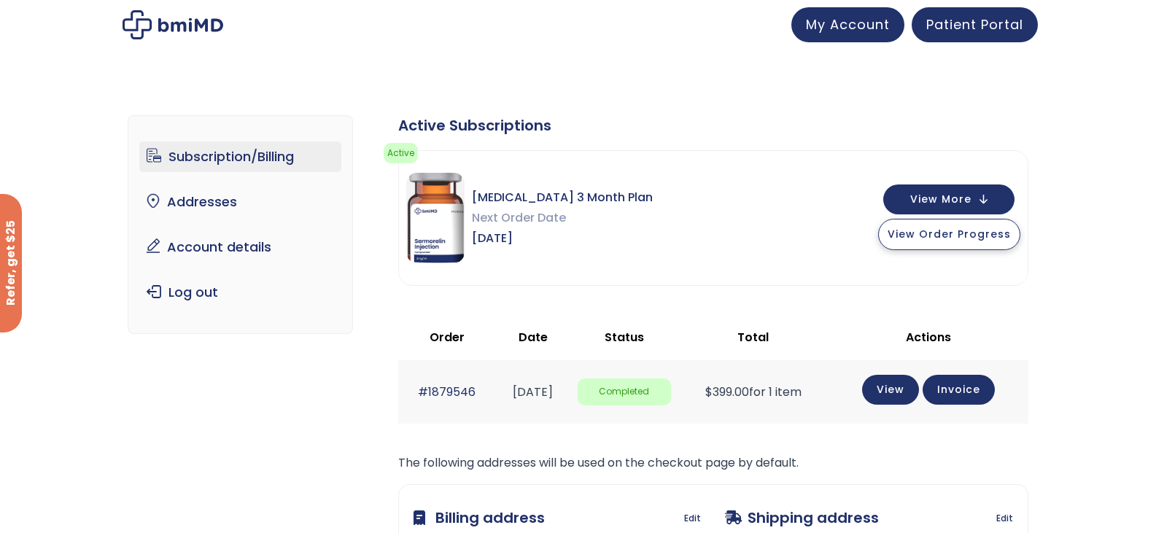
click at [973, 237] on span "View Order Progress" at bounding box center [948, 234] width 123 height 15
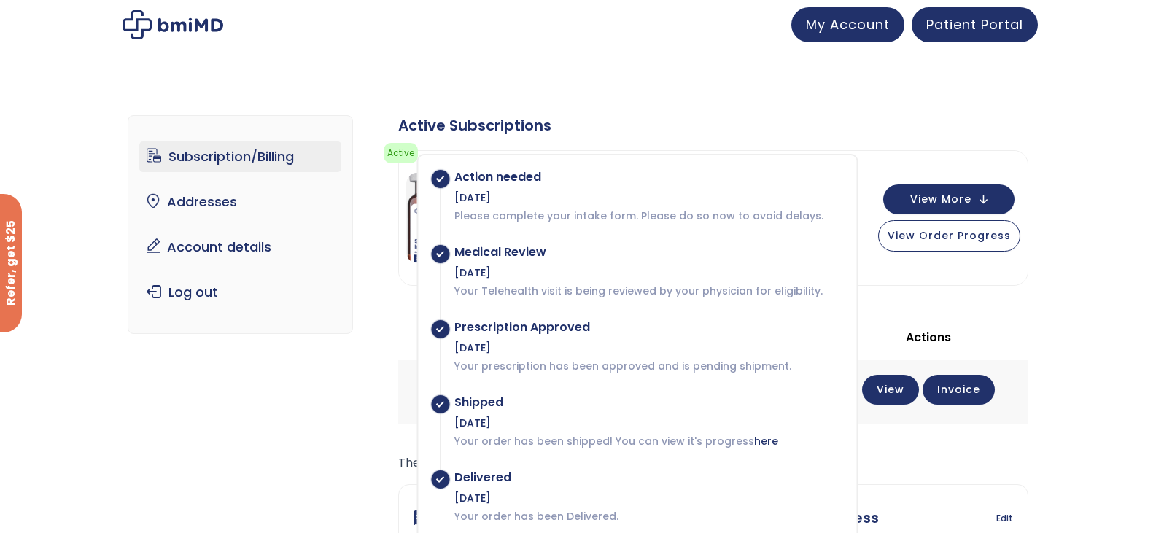
click at [1068, 229] on div "Subscription/Billing bmiRewards Addresses Account details Submit a Review Log o…" at bounding box center [578, 408] width 1156 height 645
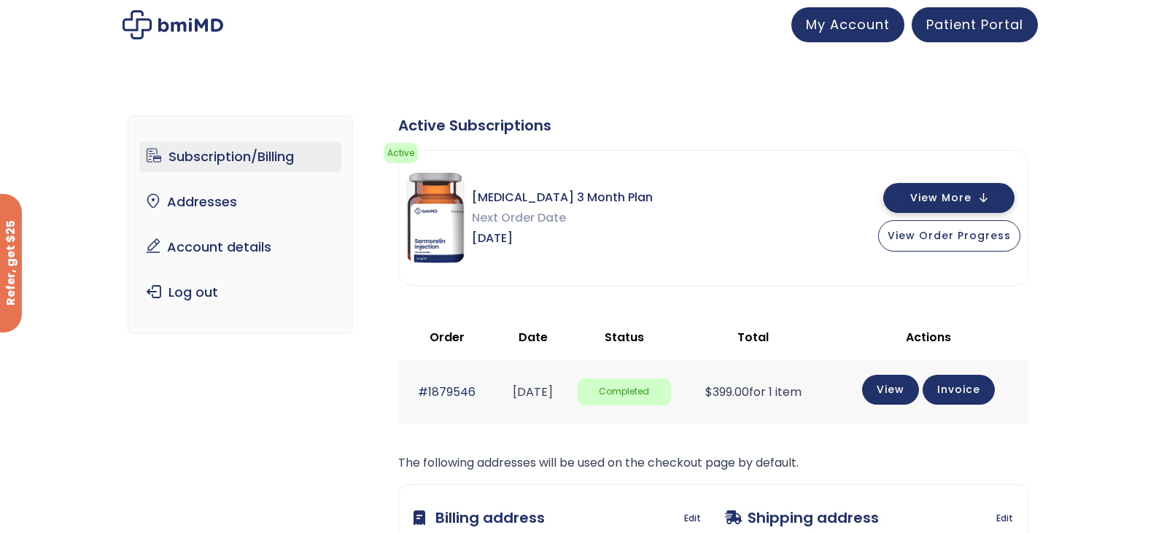
click at [979, 205] on button "View More" at bounding box center [948, 198] width 131 height 30
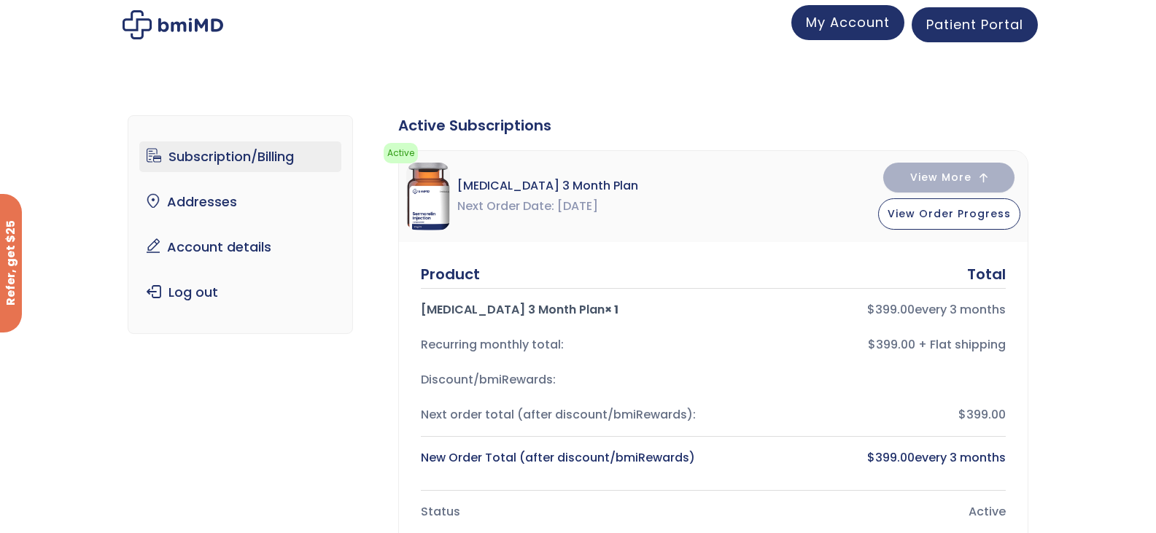
click at [866, 20] on span "My Account" at bounding box center [848, 22] width 84 height 18
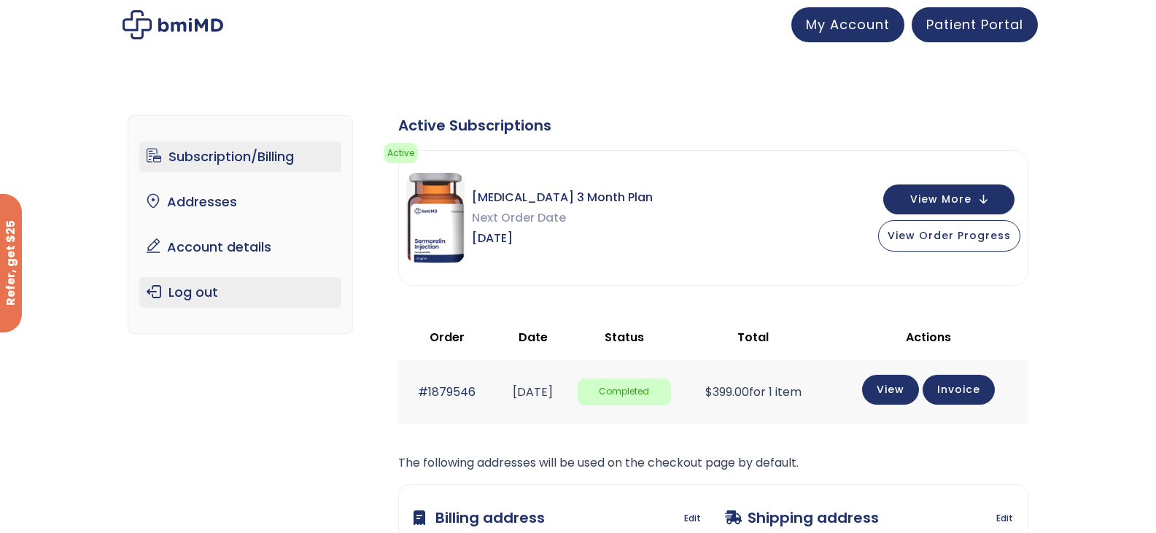
click at [189, 287] on link "Log out" at bounding box center [240, 292] width 202 height 31
